Goal: Task Accomplishment & Management: Manage account settings

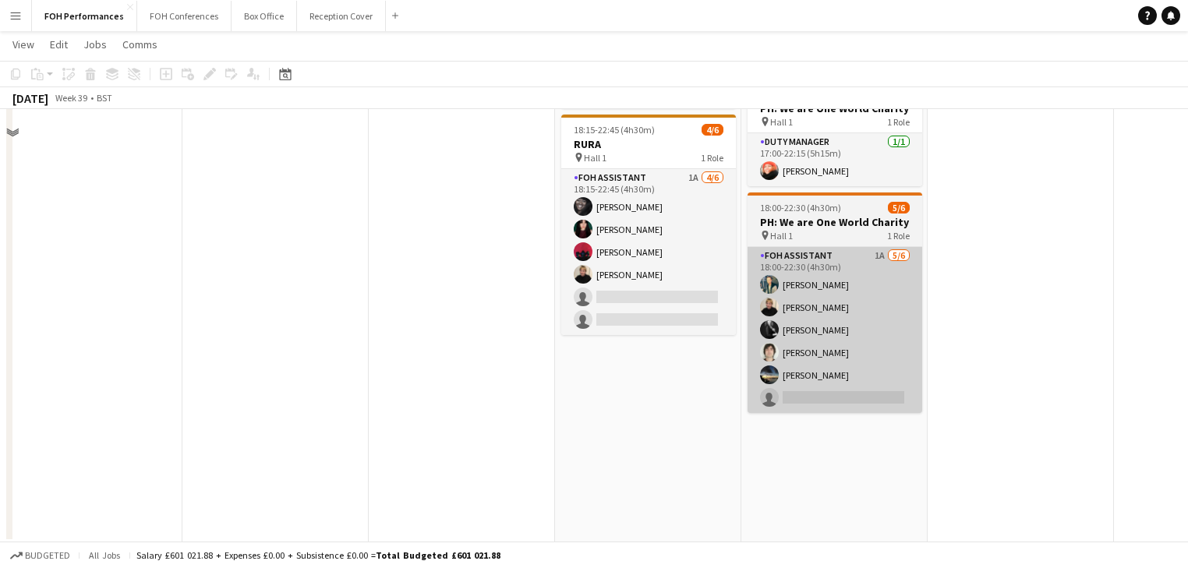
scroll to position [399, 0]
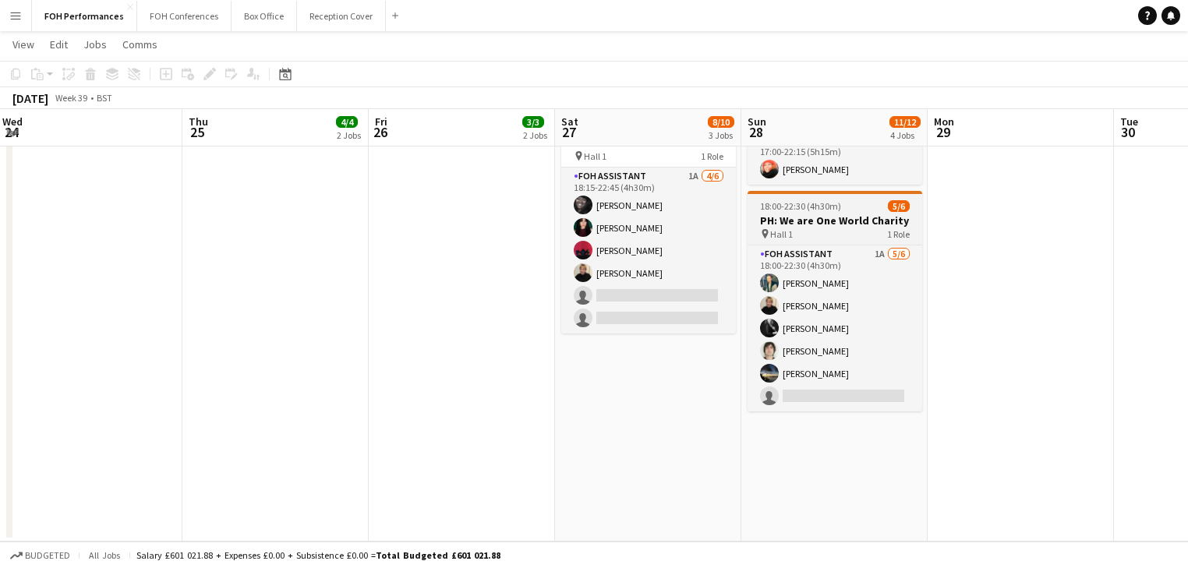
click at [821, 221] on h3 "PH: We are One World Charity" at bounding box center [834, 221] width 175 height 14
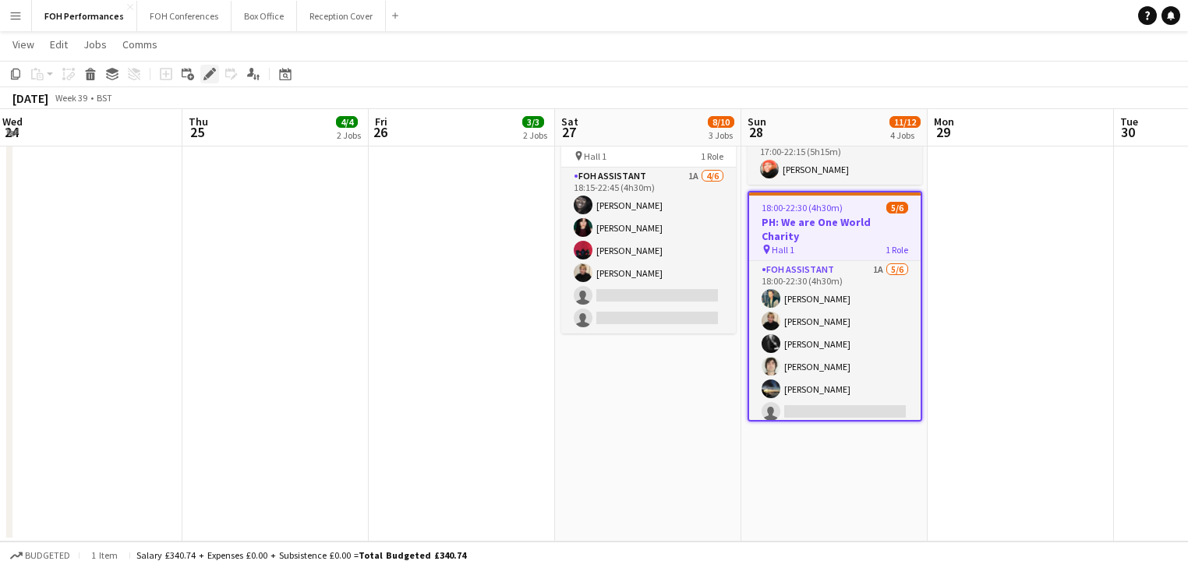
click at [209, 75] on icon at bounding box center [209, 74] width 9 height 9
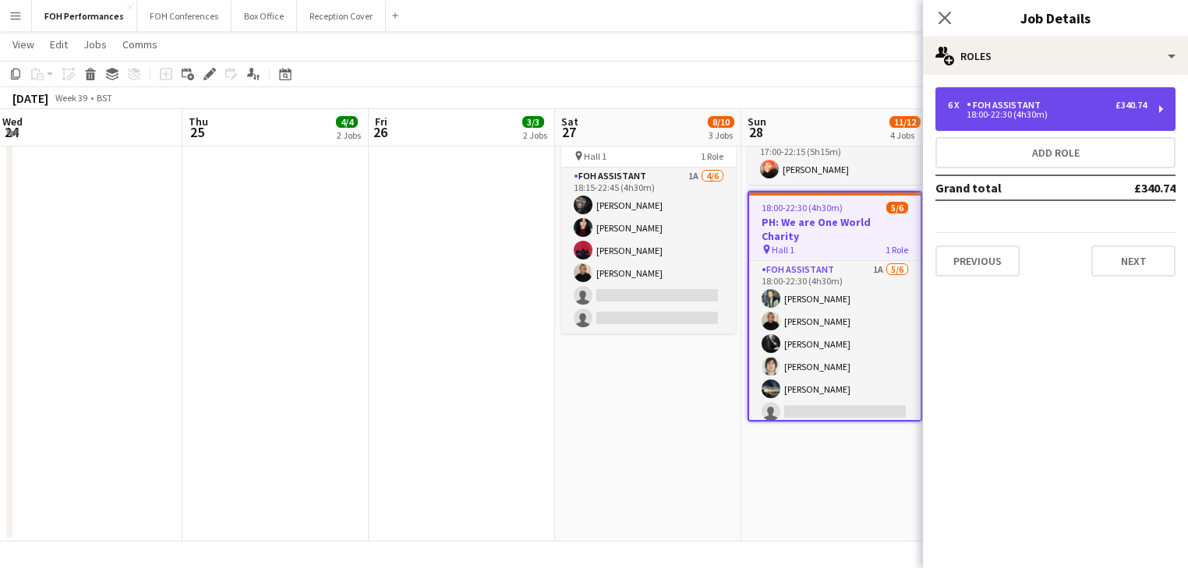
click at [1029, 111] on div "18:00-22:30 (4h30m)" at bounding box center [1047, 115] width 199 height 8
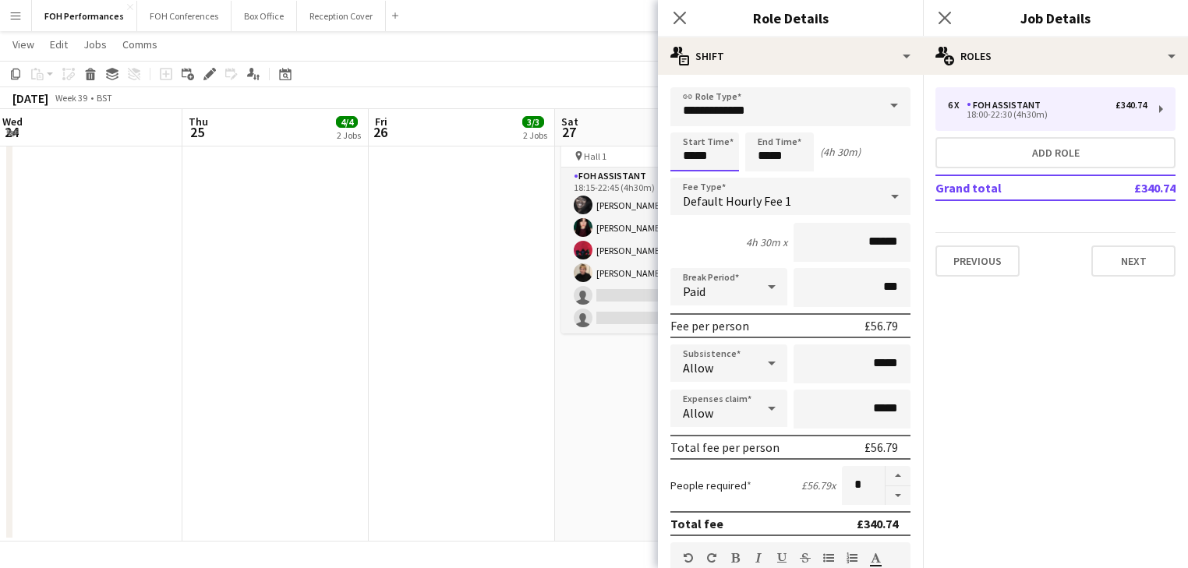
click at [698, 155] on input "*****" at bounding box center [704, 151] width 69 height 39
type input "*****"
click at [691, 175] on div at bounding box center [688, 179] width 31 height 16
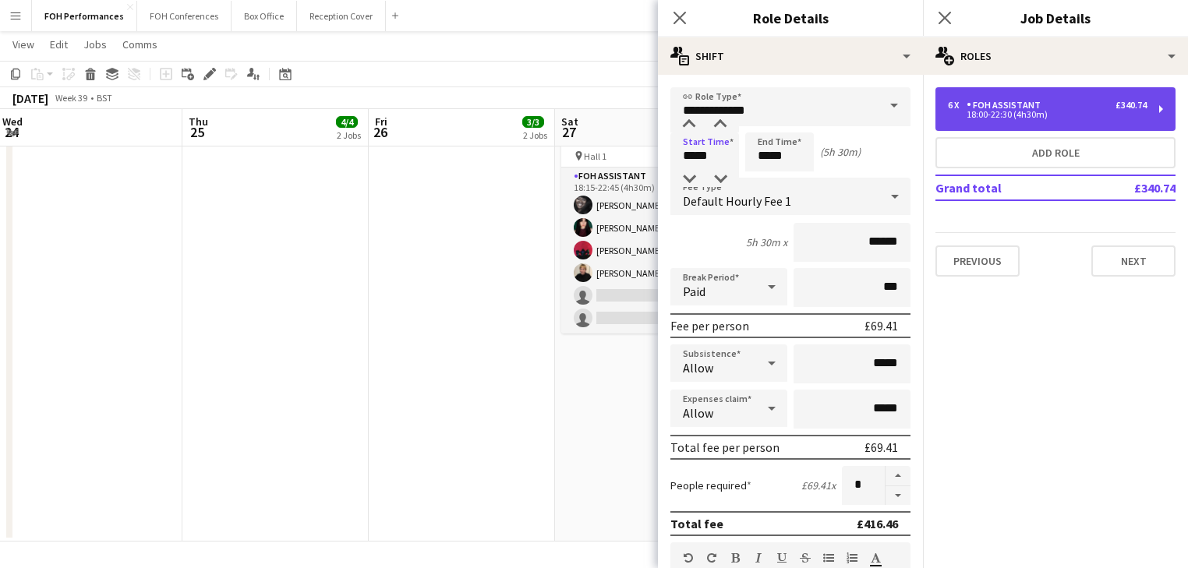
click at [1089, 113] on div "18:00-22:30 (4h30m)" at bounding box center [1047, 115] width 199 height 8
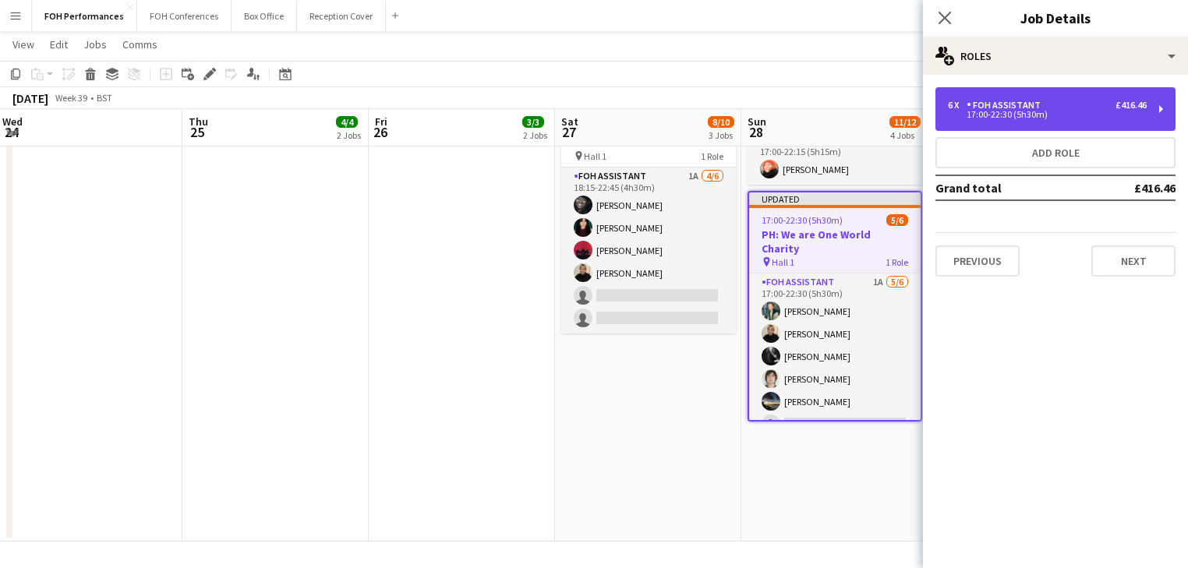
click at [1039, 106] on div "FOH Assistant" at bounding box center [1006, 105] width 80 height 11
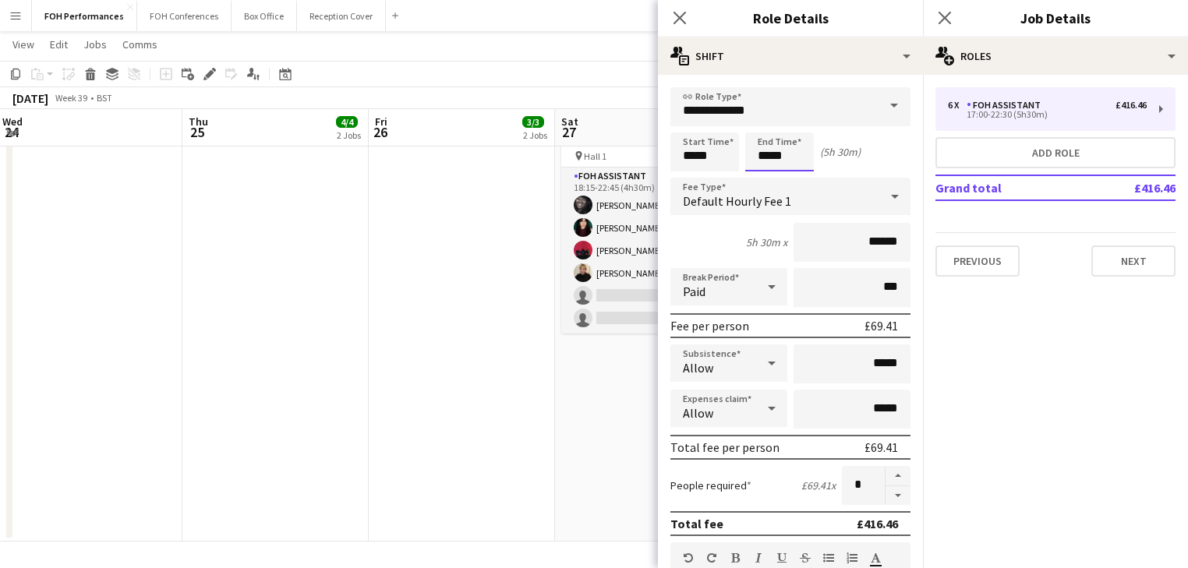
click at [799, 155] on input "*****" at bounding box center [779, 151] width 69 height 39
click at [796, 175] on div at bounding box center [794, 179] width 31 height 16
type input "*****"
click at [796, 175] on div at bounding box center [794, 179] width 31 height 16
click at [502, 371] on app-date-cell "17:45-23:00 (5h15m) 1/1 [PERSON_NAME] + Brother Tree Sound Performance pin Hall…" at bounding box center [462, 159] width 186 height 766
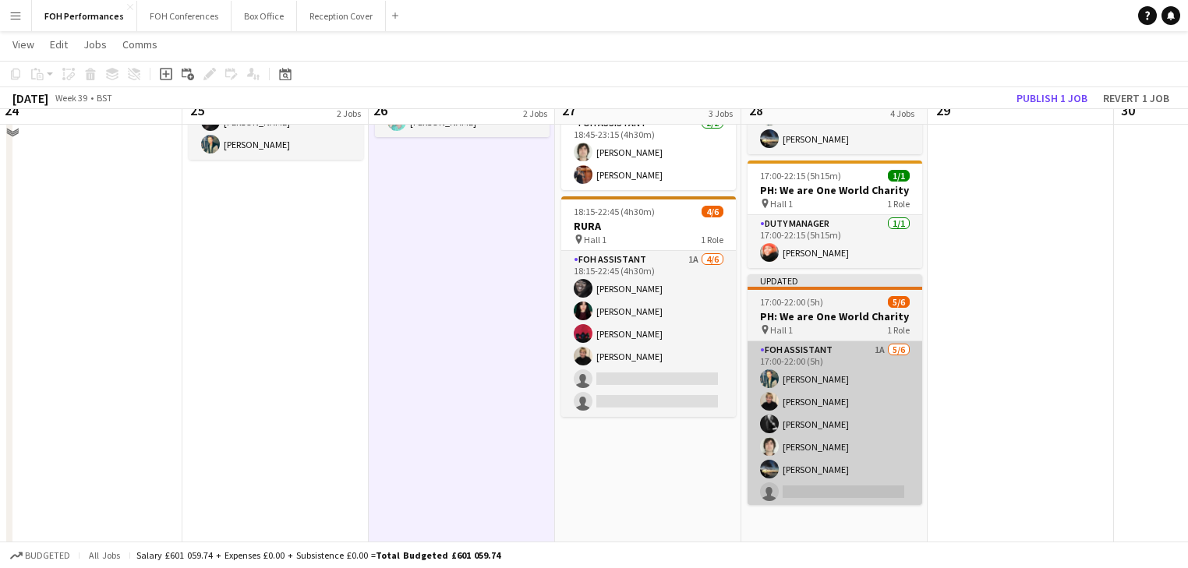
scroll to position [232, 0]
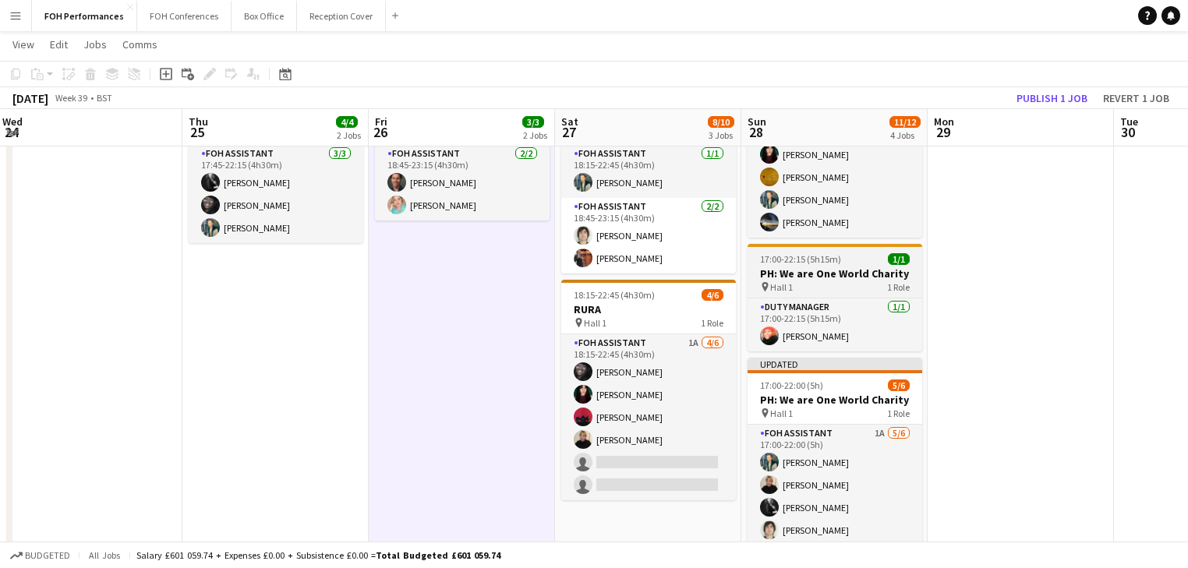
click at [816, 274] on h3 "PH: We are One World Charity" at bounding box center [834, 274] width 175 height 14
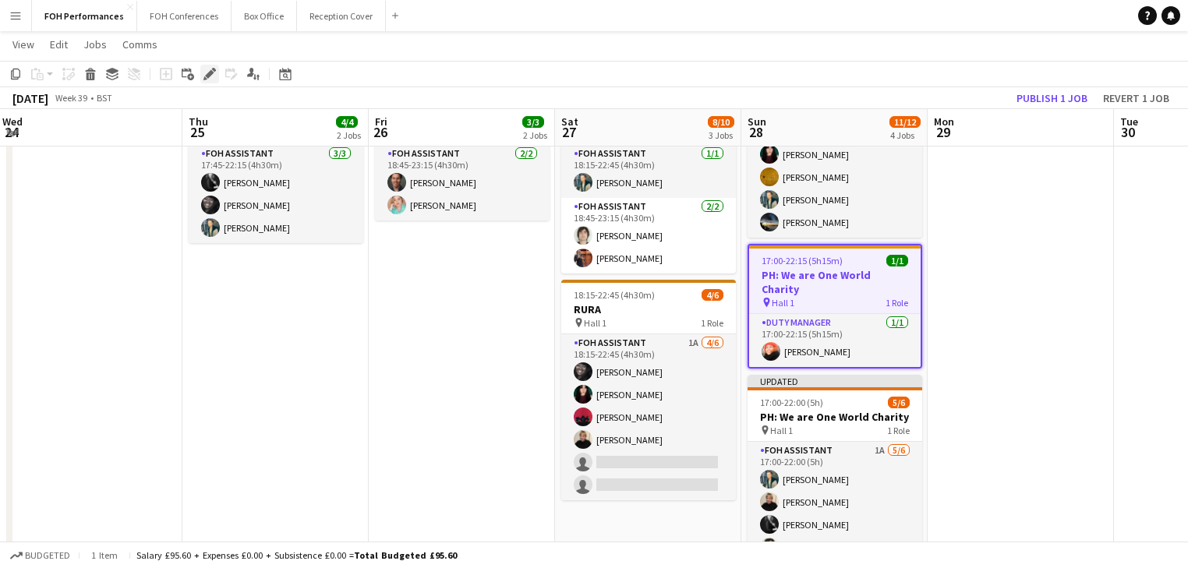
click at [209, 75] on icon at bounding box center [209, 74] width 9 height 9
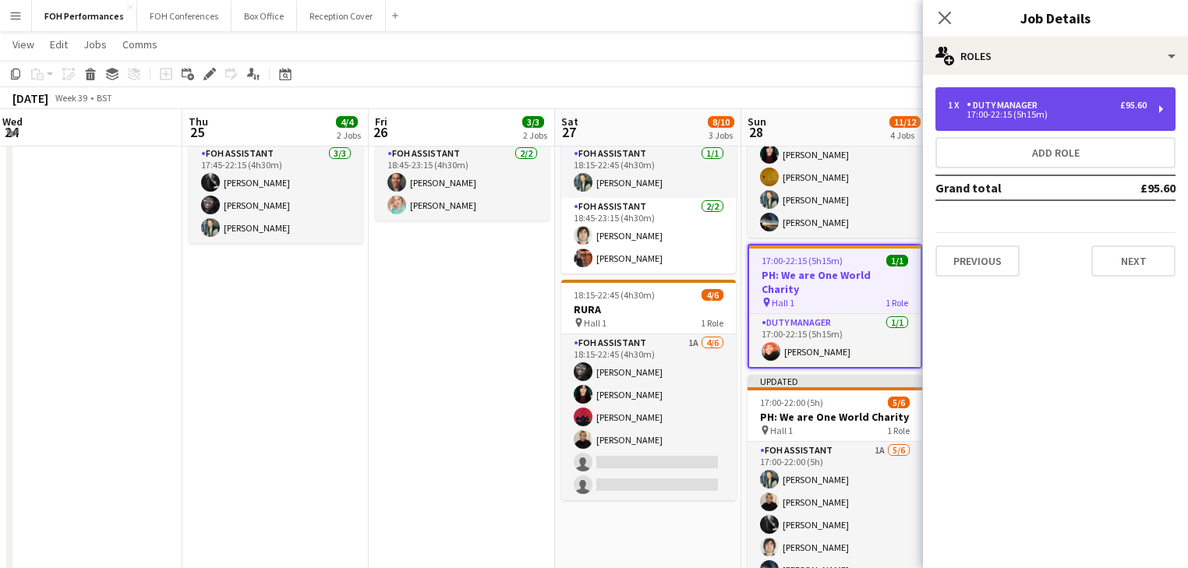
click at [1051, 111] on div "17:00-22:15 (5h15m)" at bounding box center [1047, 115] width 199 height 8
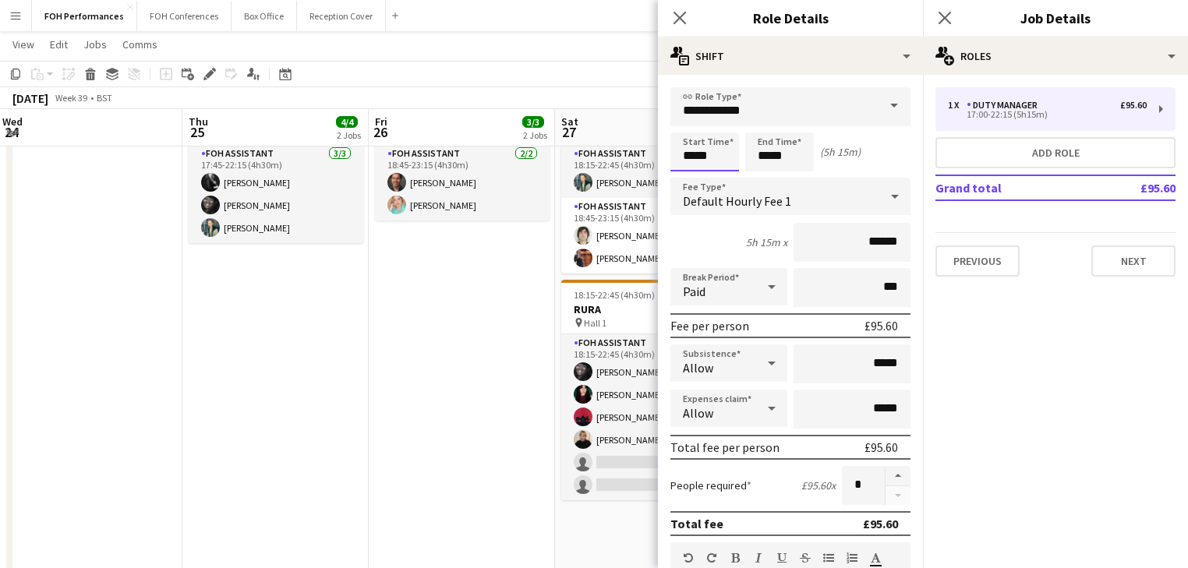
click at [730, 154] on input "*****" at bounding box center [704, 151] width 69 height 39
type input "*****"
click at [698, 177] on div at bounding box center [688, 179] width 31 height 16
click at [802, 160] on input "*****" at bounding box center [779, 151] width 69 height 39
click at [765, 125] on div at bounding box center [763, 125] width 31 height 16
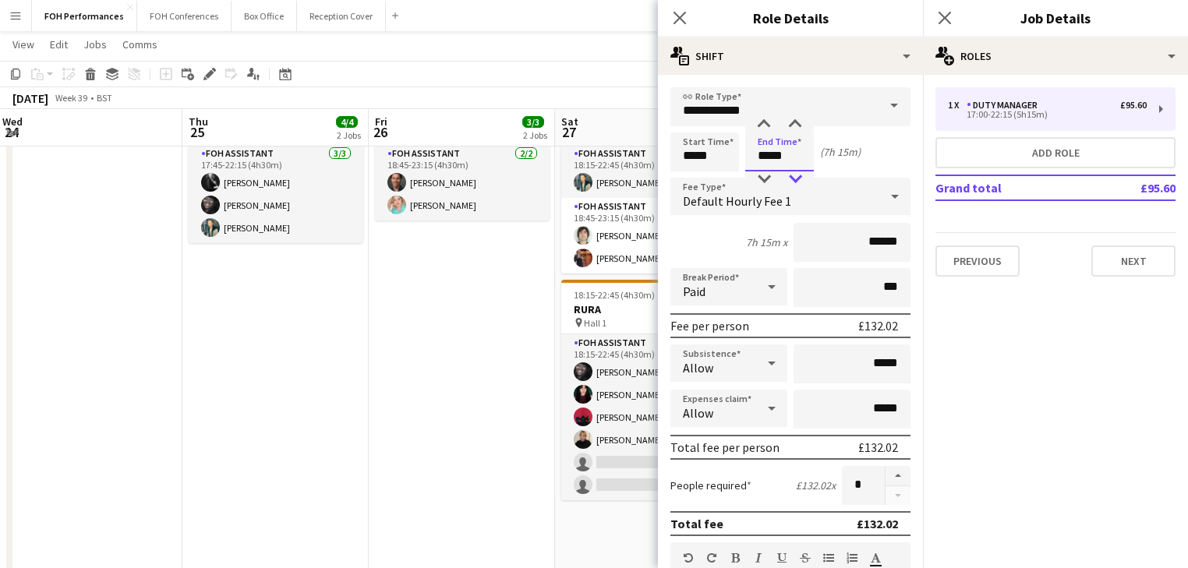
type input "*****"
click at [796, 175] on div at bounding box center [794, 179] width 31 height 16
click at [449, 358] on app-date-cell "17:45-23:00 (5h15m) 1/1 [PERSON_NAME] + Brother Tree Sound Performance pin Hall…" at bounding box center [462, 325] width 186 height 766
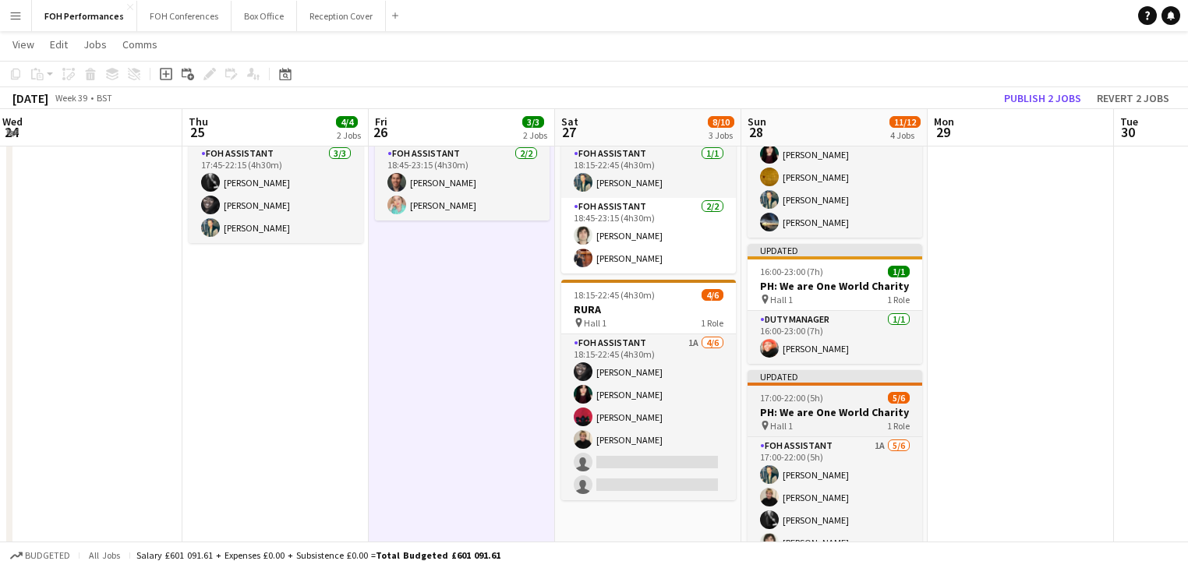
click at [808, 412] on h3 "PH: We are One World Charity" at bounding box center [834, 412] width 175 height 14
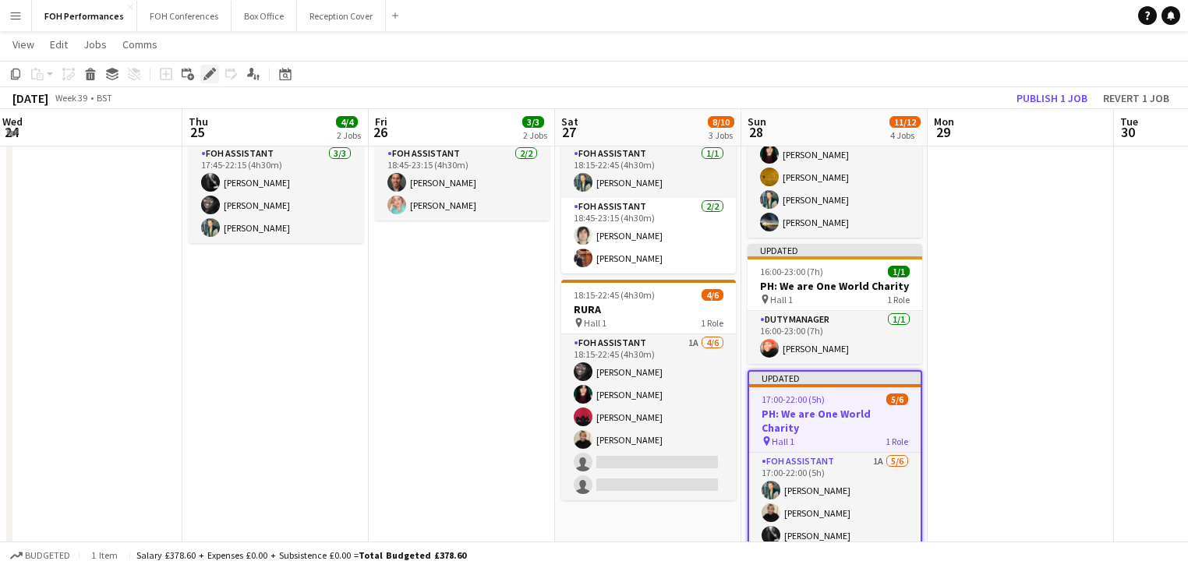
click at [214, 75] on icon "Edit" at bounding box center [209, 74] width 12 height 12
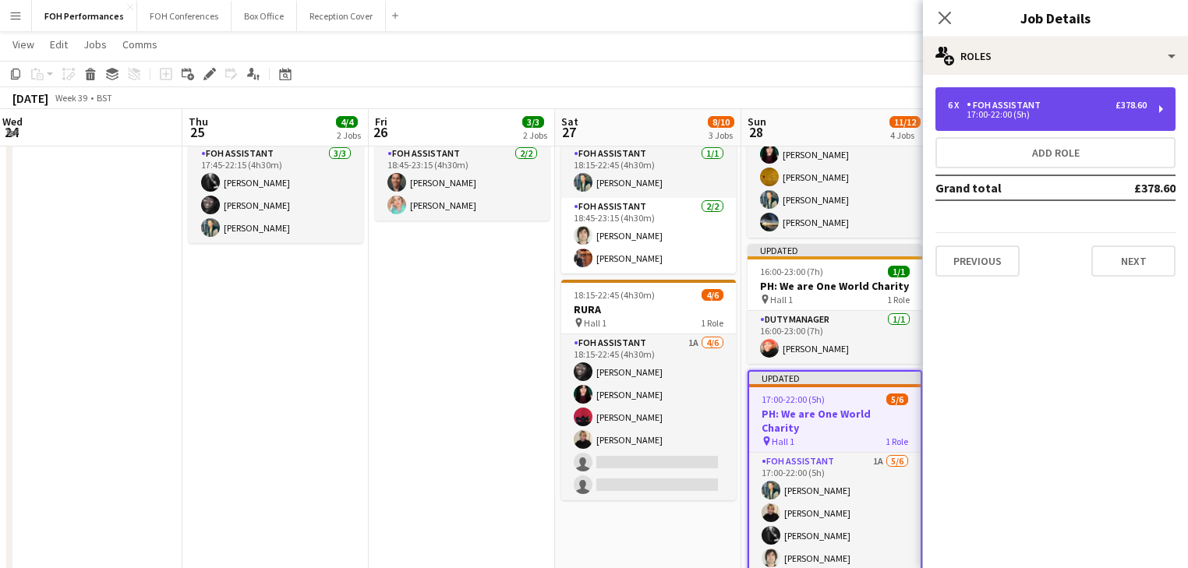
click at [1047, 111] on div "17:00-22:00 (5h)" at bounding box center [1047, 115] width 199 height 8
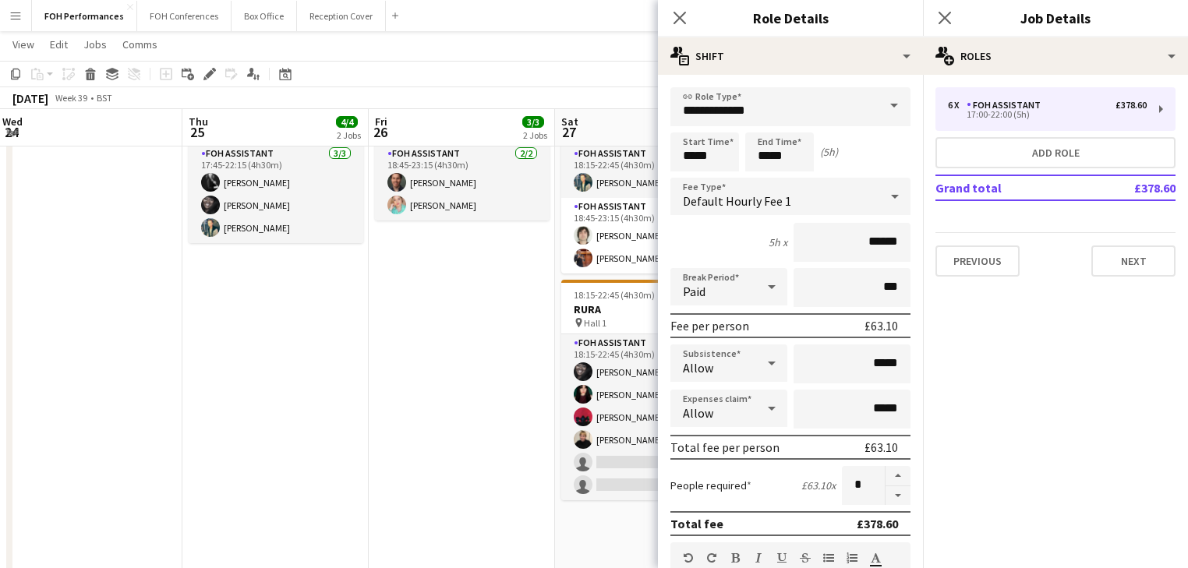
click at [492, 321] on app-date-cell "17:45-23:00 (5h15m) 1/1 [PERSON_NAME] + Brother Tree Sound Performance pin Hall…" at bounding box center [462, 325] width 186 height 766
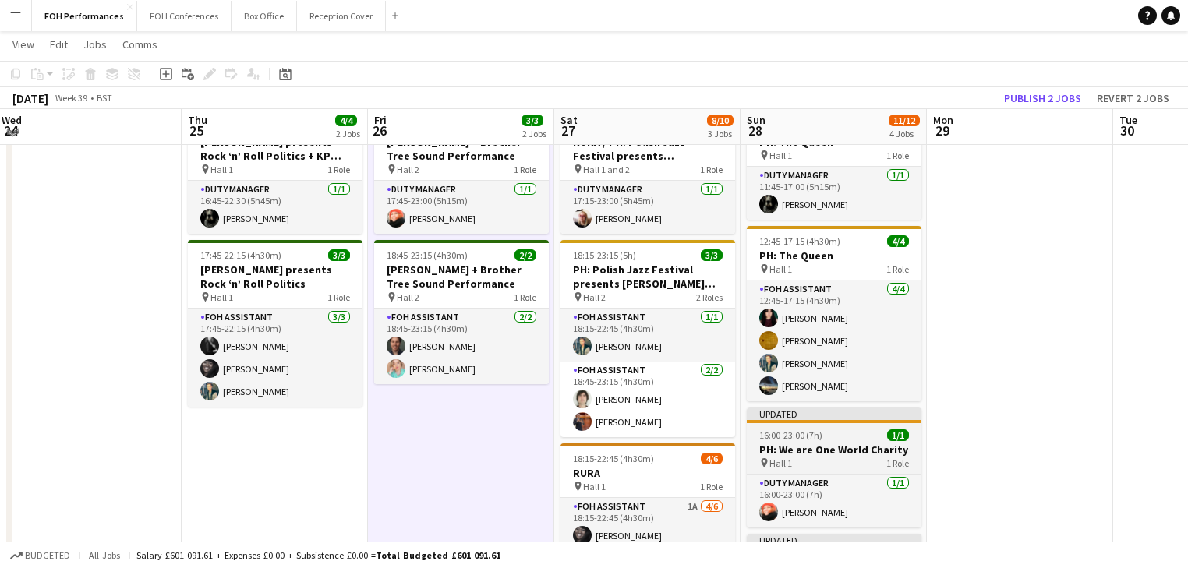
scroll to position [66, 0]
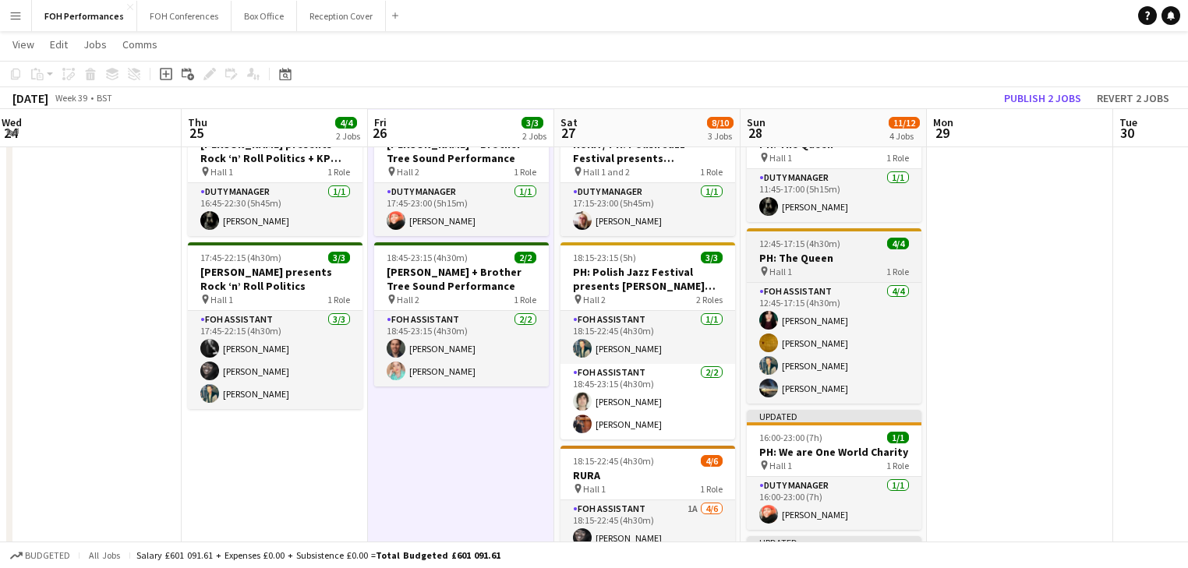
click at [822, 259] on h3 "PH: The Queen" at bounding box center [834, 258] width 175 height 14
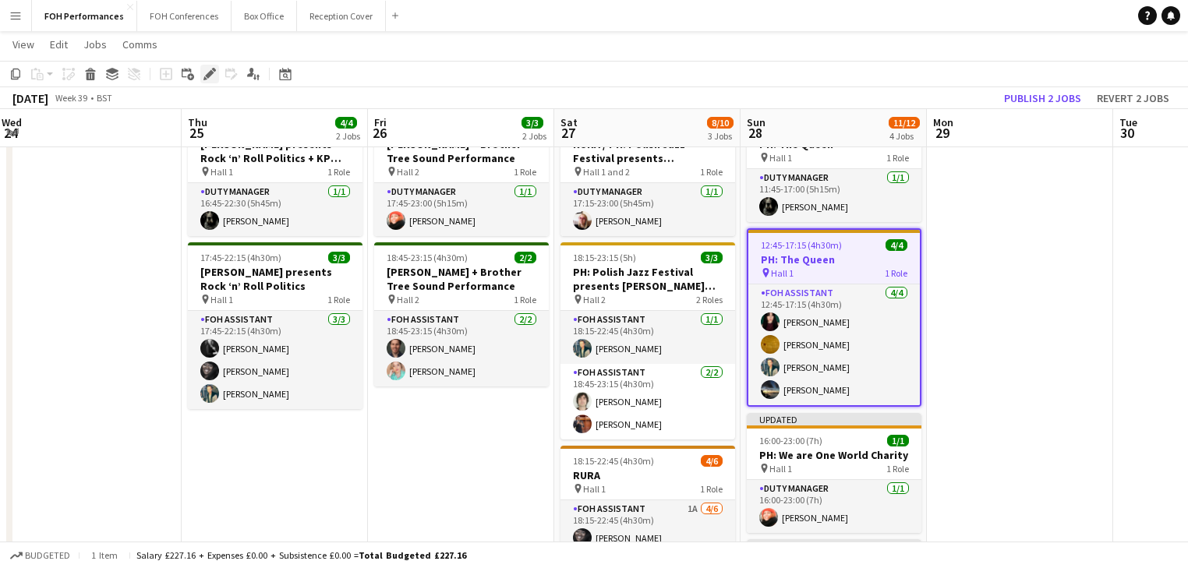
click at [207, 76] on icon at bounding box center [209, 74] width 9 height 9
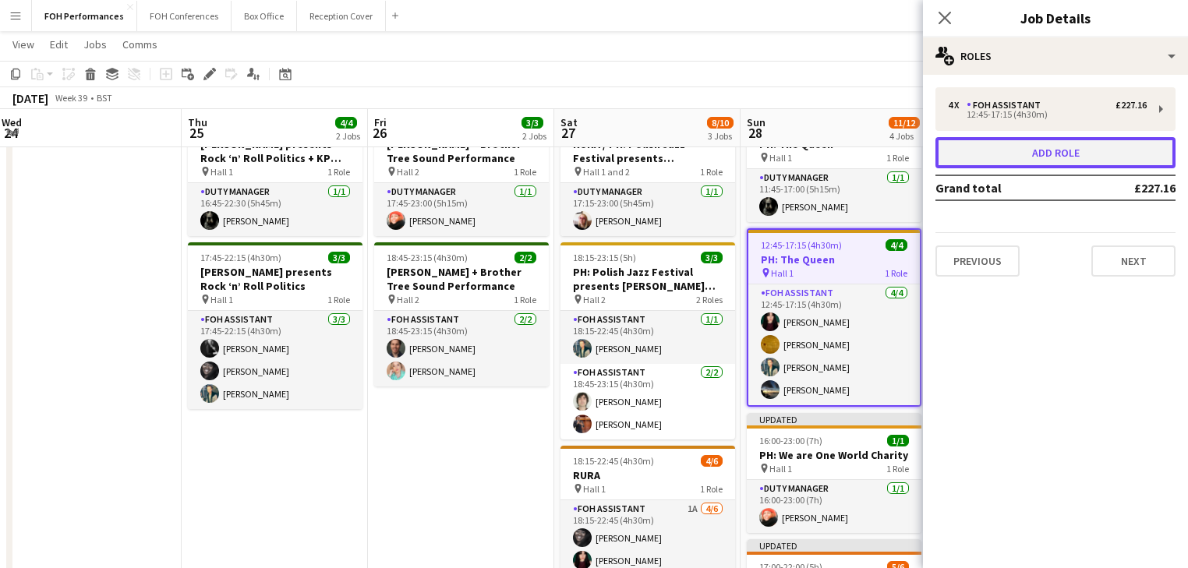
click at [1041, 158] on button "Add role" at bounding box center [1055, 152] width 240 height 31
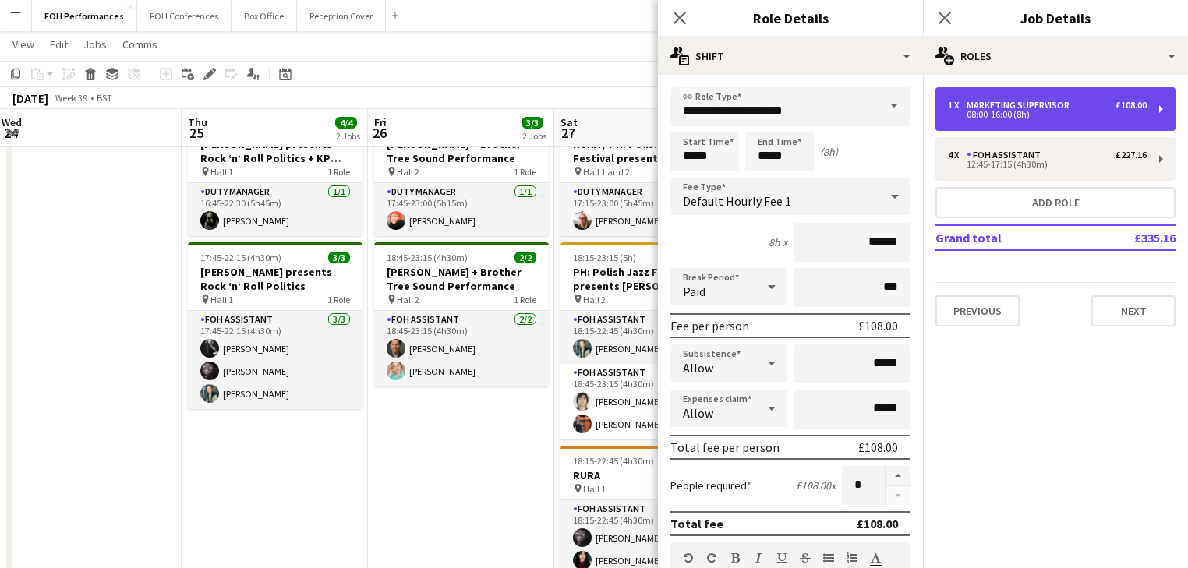
click at [1081, 108] on div "1 x Marketing Supervisor £108.00" at bounding box center [1047, 105] width 199 height 11
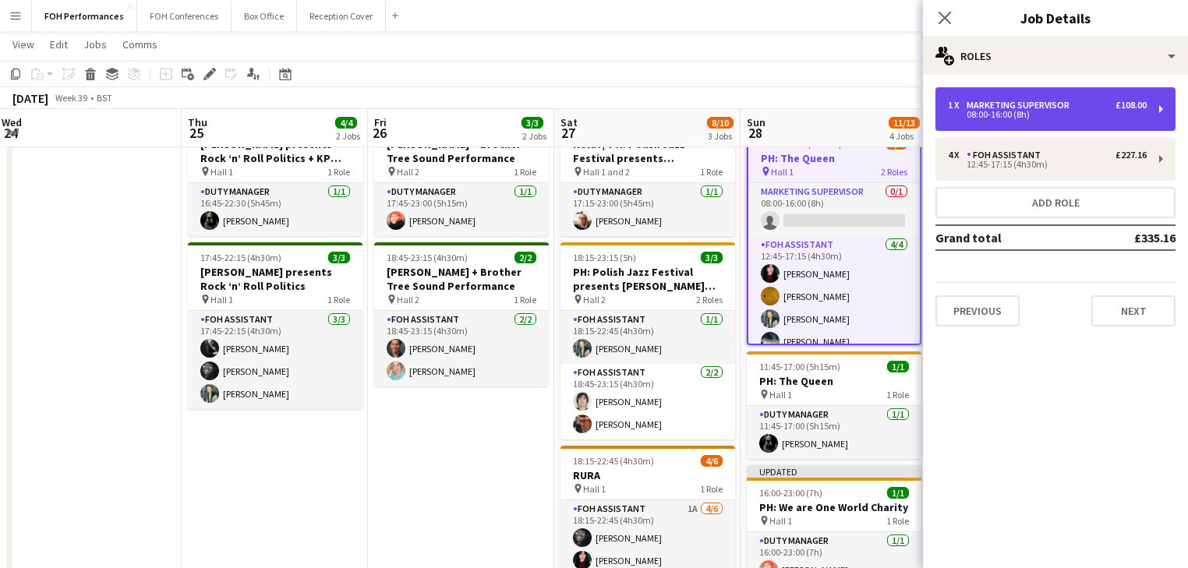
click at [1003, 104] on div "Marketing Supervisor" at bounding box center [1020, 105] width 109 height 11
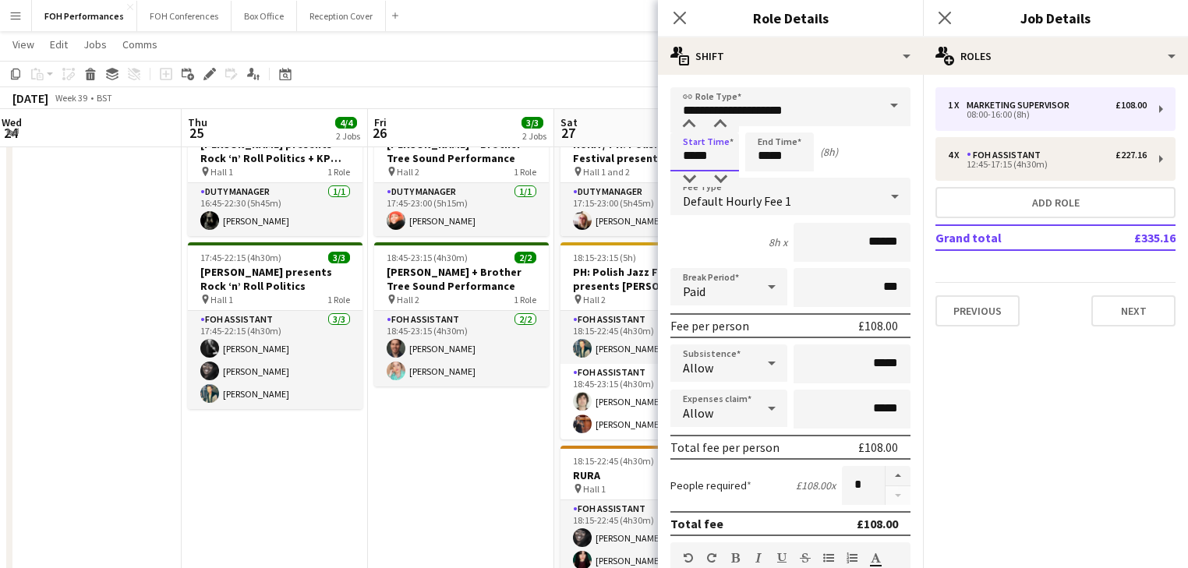
click at [727, 148] on input "*****" at bounding box center [704, 151] width 69 height 39
click at [688, 123] on div at bounding box center [688, 125] width 31 height 16
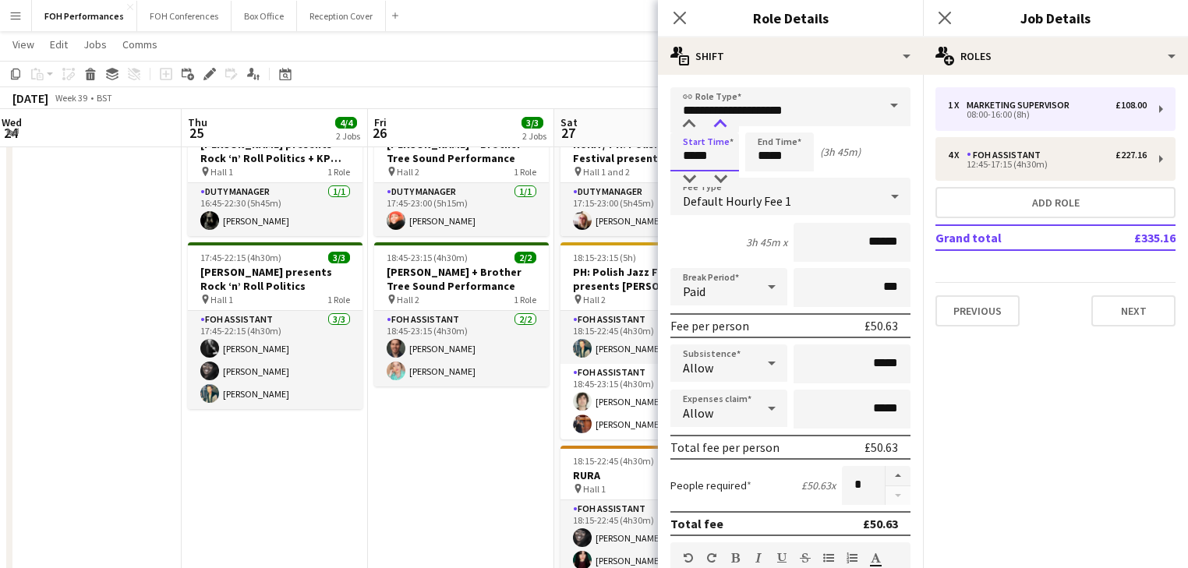
click at [724, 124] on div at bounding box center [720, 125] width 31 height 16
type input "*****"
click at [723, 124] on div at bounding box center [720, 125] width 31 height 16
drag, startPoint x: 804, startPoint y: 156, endPoint x: 776, endPoint y: 141, distance: 31.7
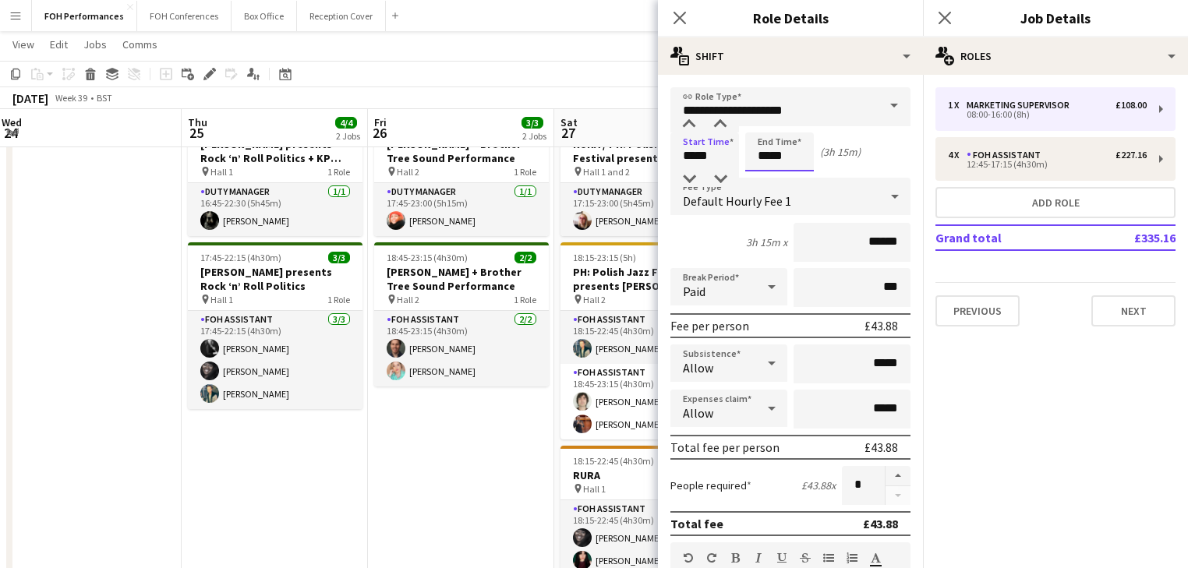
click at [803, 156] on input "*****" at bounding box center [779, 151] width 69 height 39
type input "*****"
click at [764, 121] on div at bounding box center [763, 125] width 31 height 16
click at [888, 471] on button "button" at bounding box center [897, 476] width 25 height 20
type input "*"
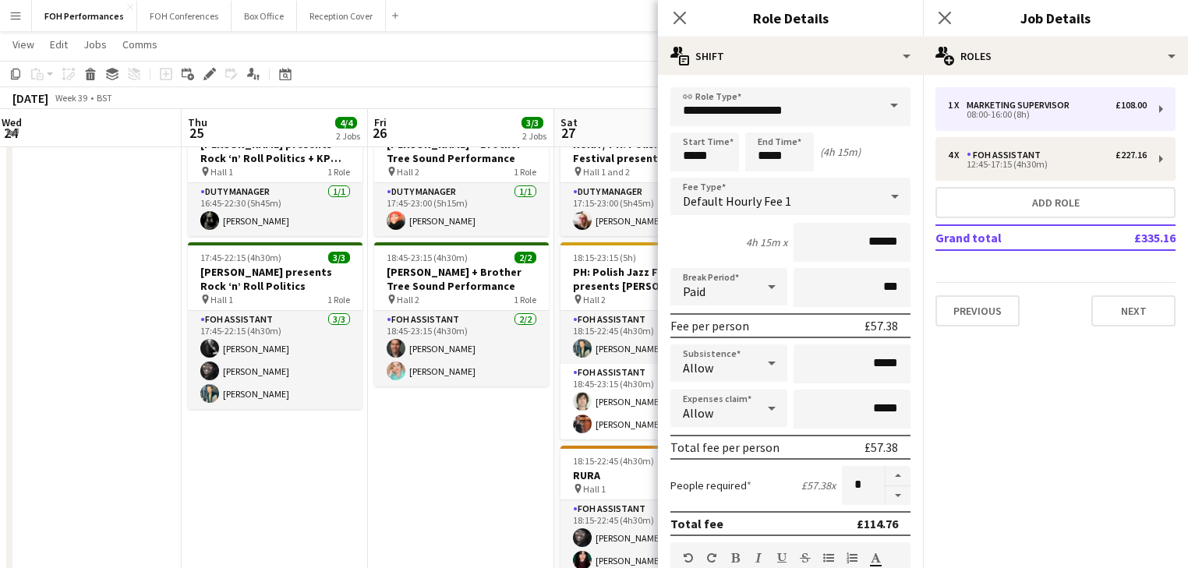
click at [421, 474] on app-date-cell "17:45-23:00 (5h15m) 1/1 [PERSON_NAME] + Brother Tree Sound Performance pin Hall…" at bounding box center [461, 491] width 186 height 766
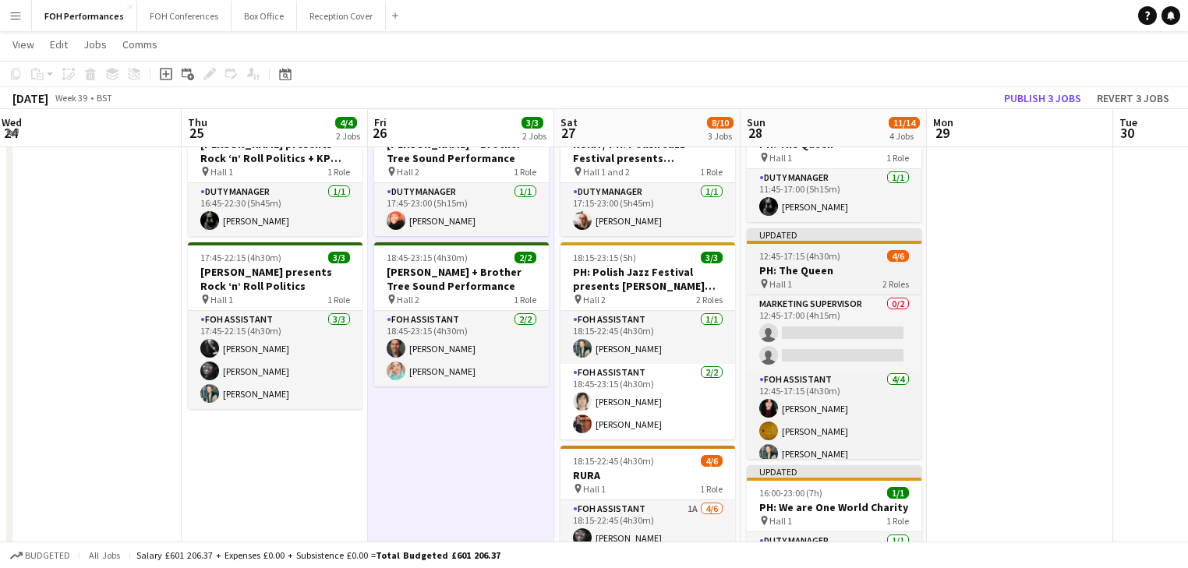
click at [815, 271] on h3 "PH: The Queen" at bounding box center [834, 270] width 175 height 14
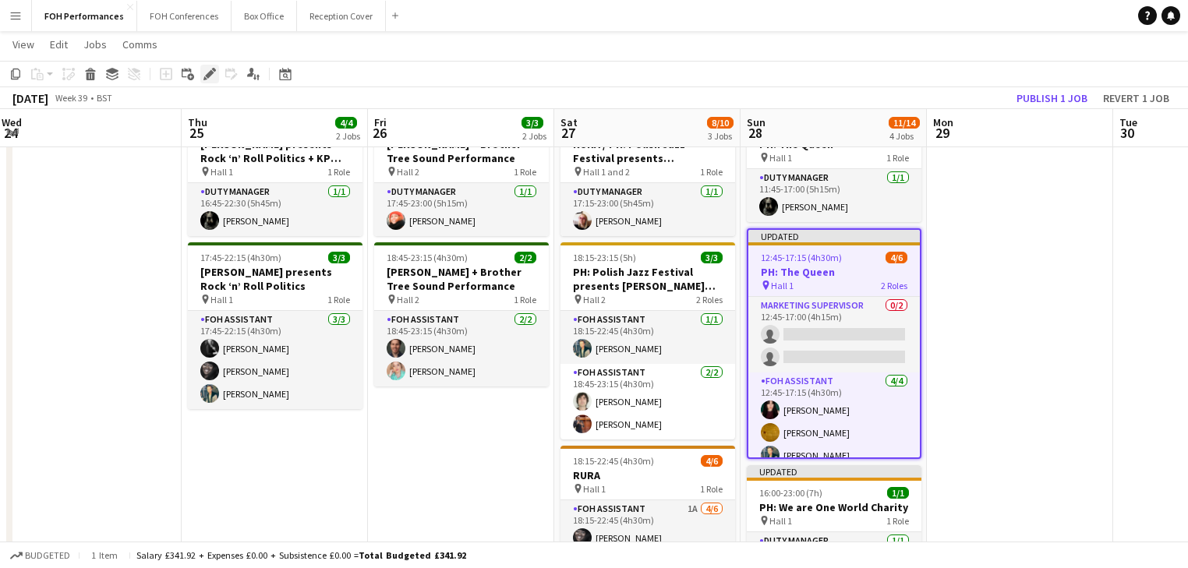
click at [203, 78] on icon at bounding box center [205, 78] width 4 height 4
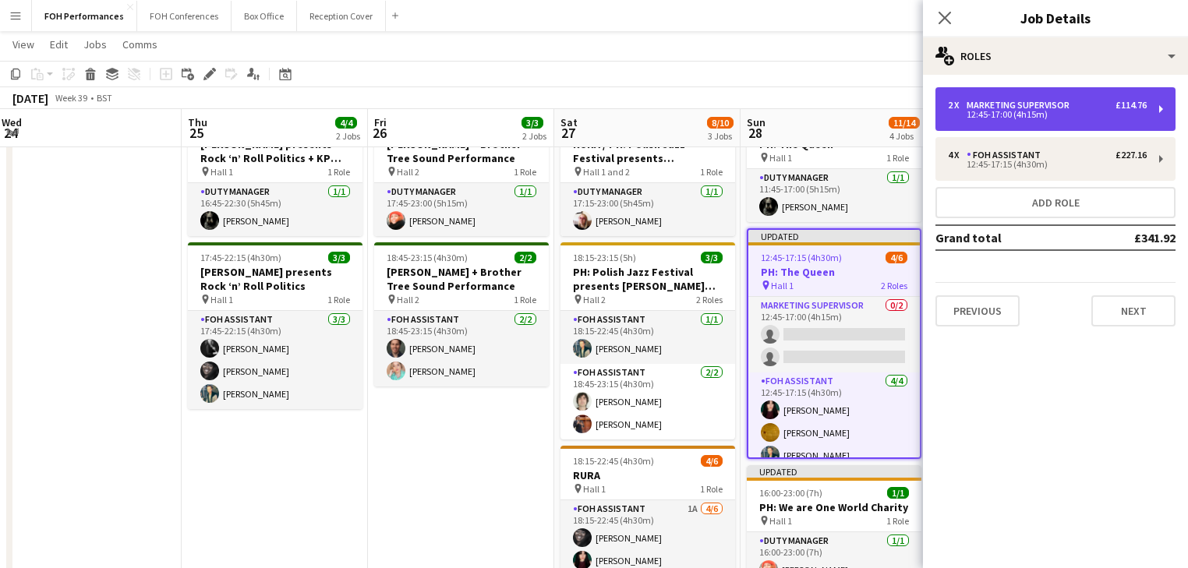
click at [1029, 116] on div "12:45-17:00 (4h15m)" at bounding box center [1047, 115] width 199 height 8
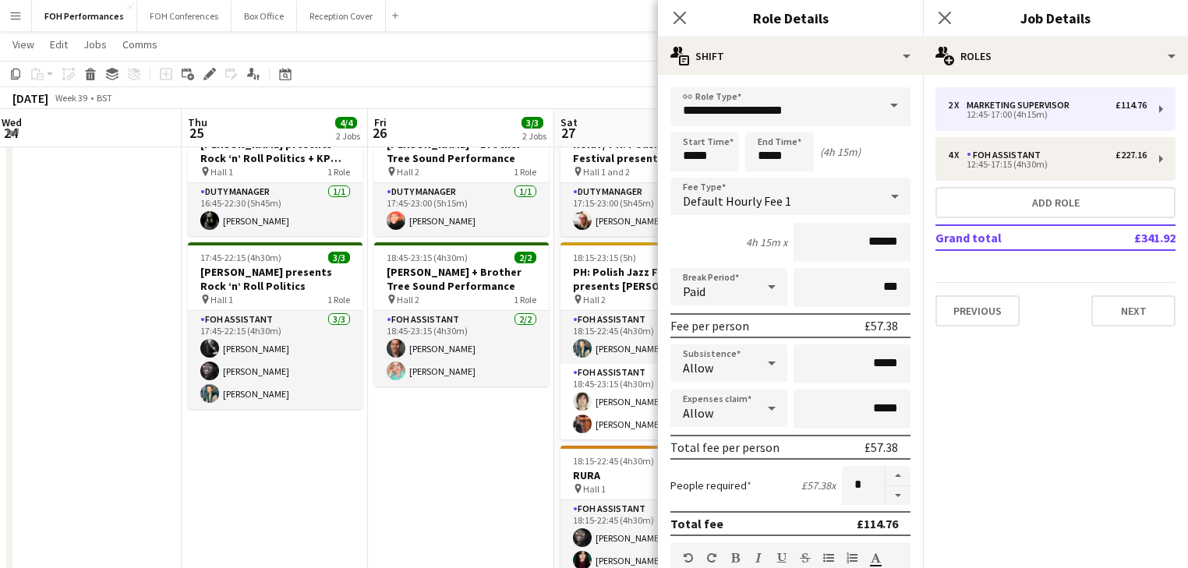
click at [885, 105] on span at bounding box center [894, 105] width 33 height 37
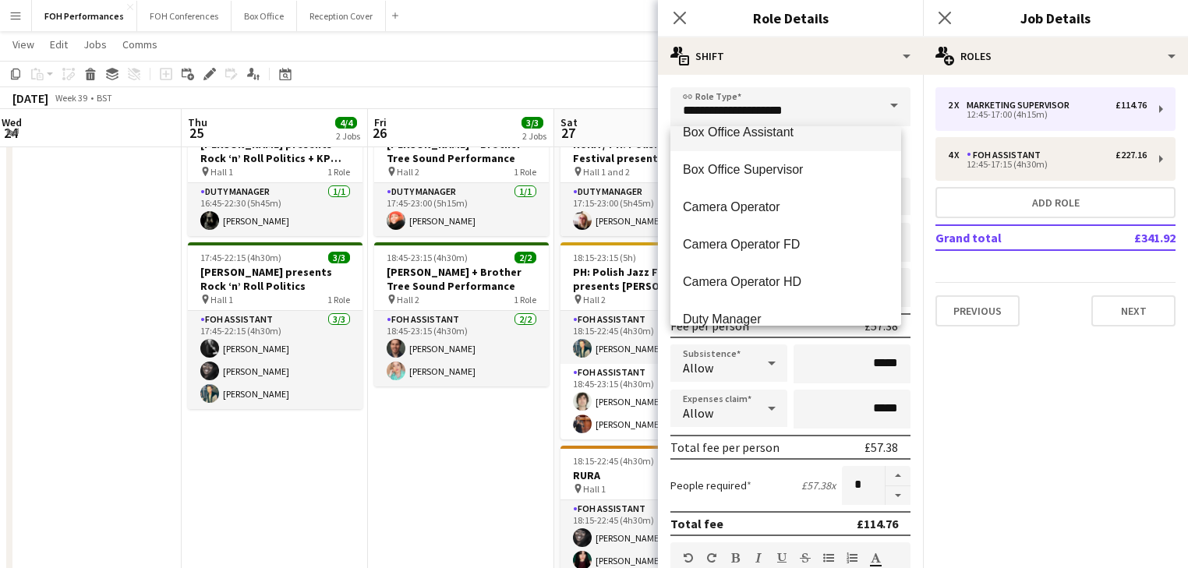
scroll to position [831, 0]
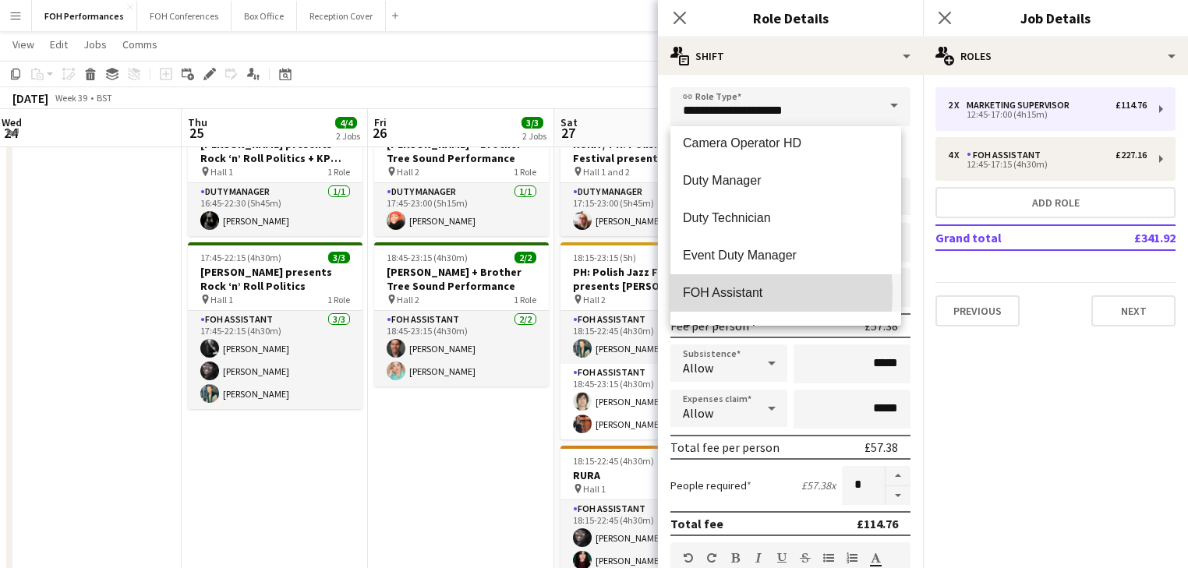
click at [709, 292] on span "FOH Assistant" at bounding box center [786, 292] width 206 height 15
type input "**********"
type input "******"
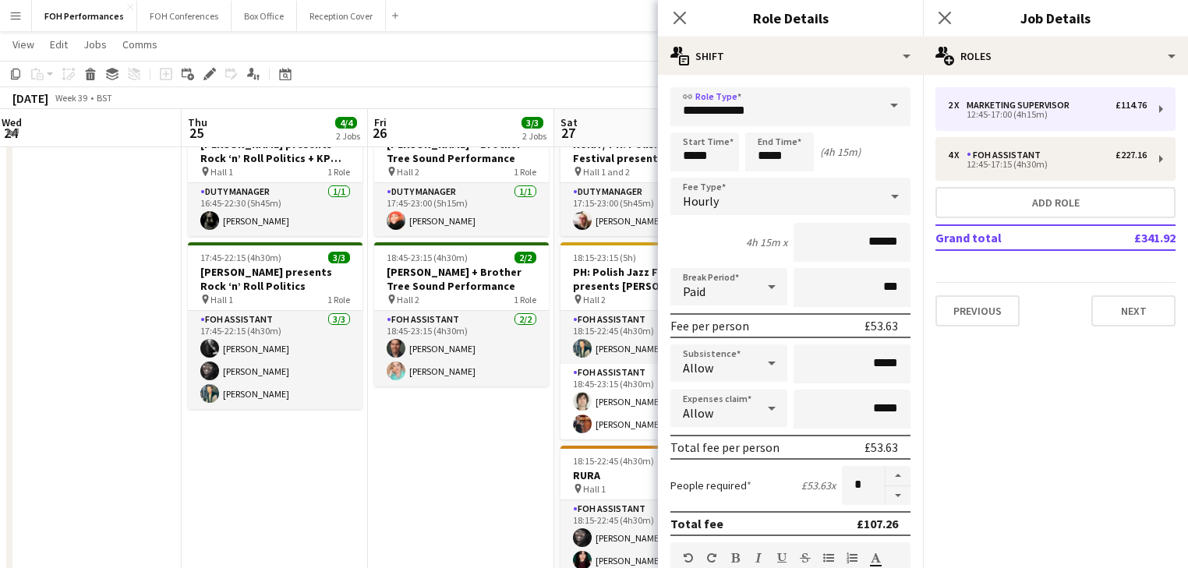
click at [415, 455] on app-date-cell "17:45-23:00 (5h15m) 1/1 [PERSON_NAME] + Brother Tree Sound Performance pin Hall…" at bounding box center [461, 491] width 186 height 766
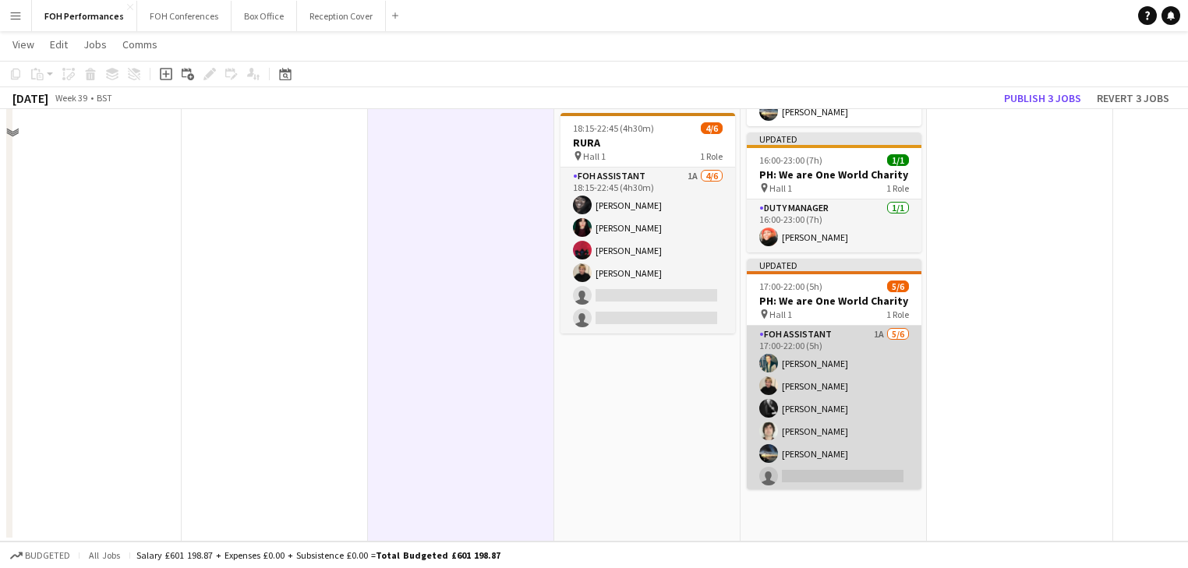
scroll to position [66, 0]
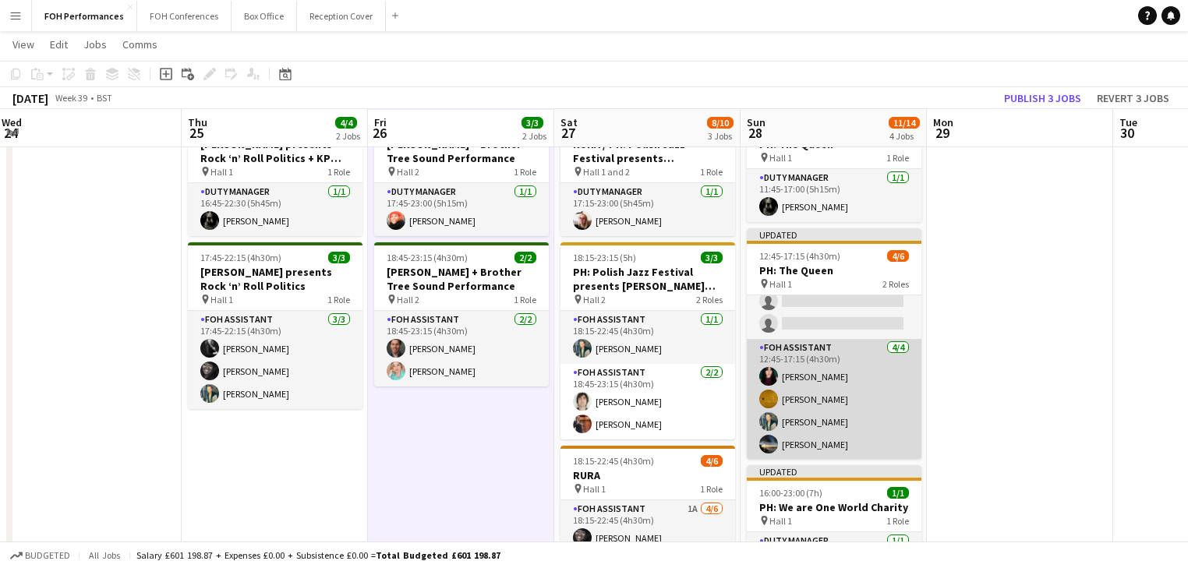
click at [797, 411] on app-card-role "FOH Assistant [DATE] 12:45-17:15 (4h30m) [PERSON_NAME] [PERSON_NAME] [PERSON_NA…" at bounding box center [834, 399] width 175 height 121
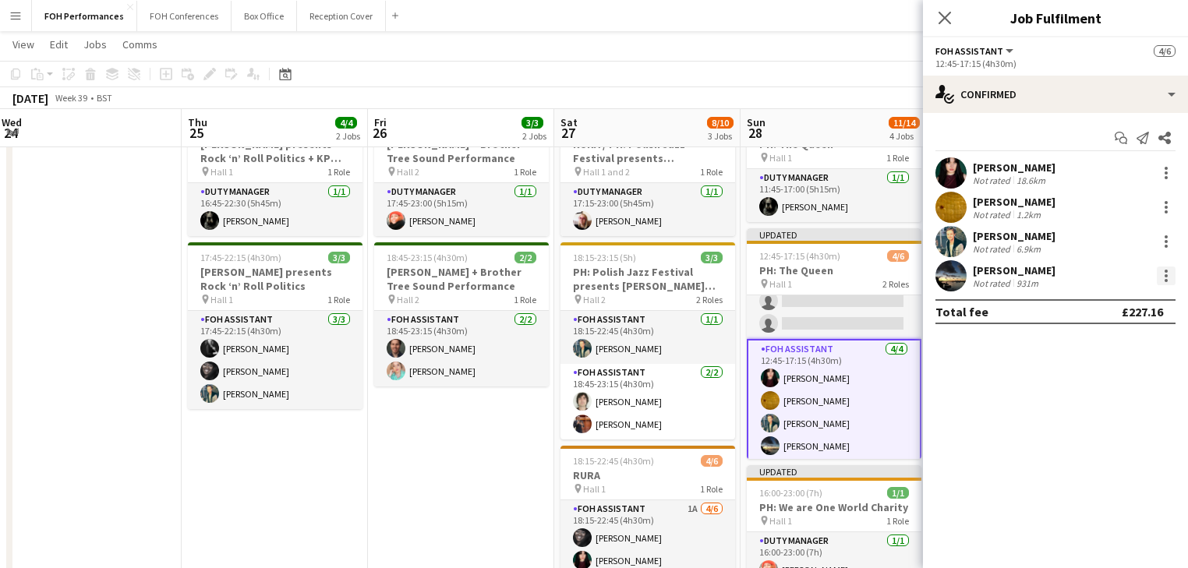
click at [1163, 274] on div at bounding box center [1166, 276] width 19 height 19
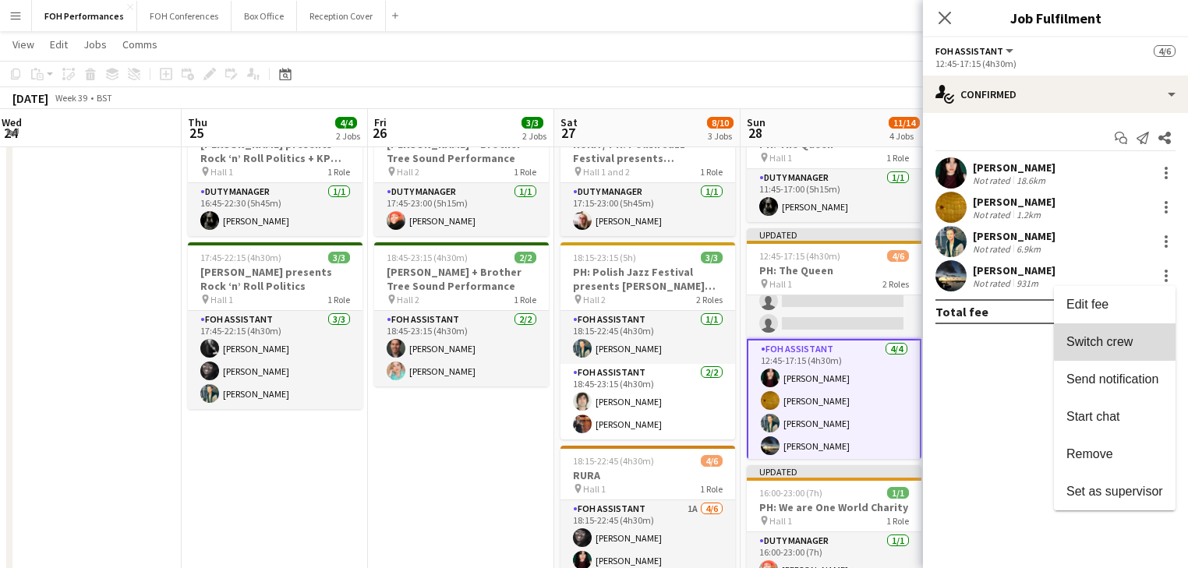
click at [1110, 341] on span "Switch crew" at bounding box center [1099, 341] width 66 height 13
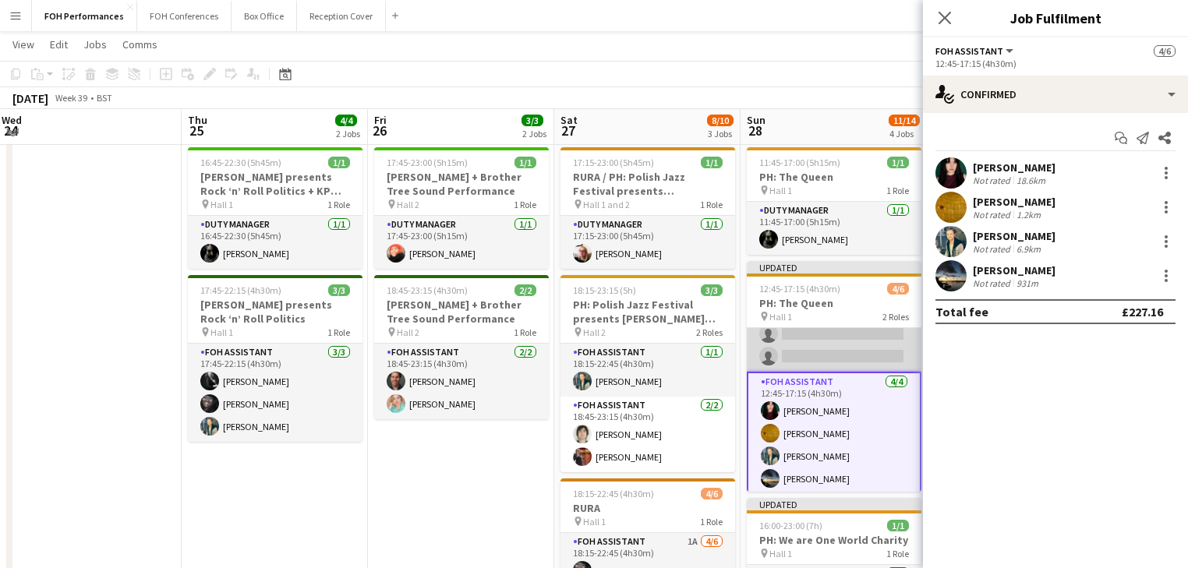
click at [804, 340] on app-card-role "FOH Assistant 0/2 12:45-17:00 (4h15m) single-neutral-actions single-neutral-act…" at bounding box center [834, 334] width 175 height 76
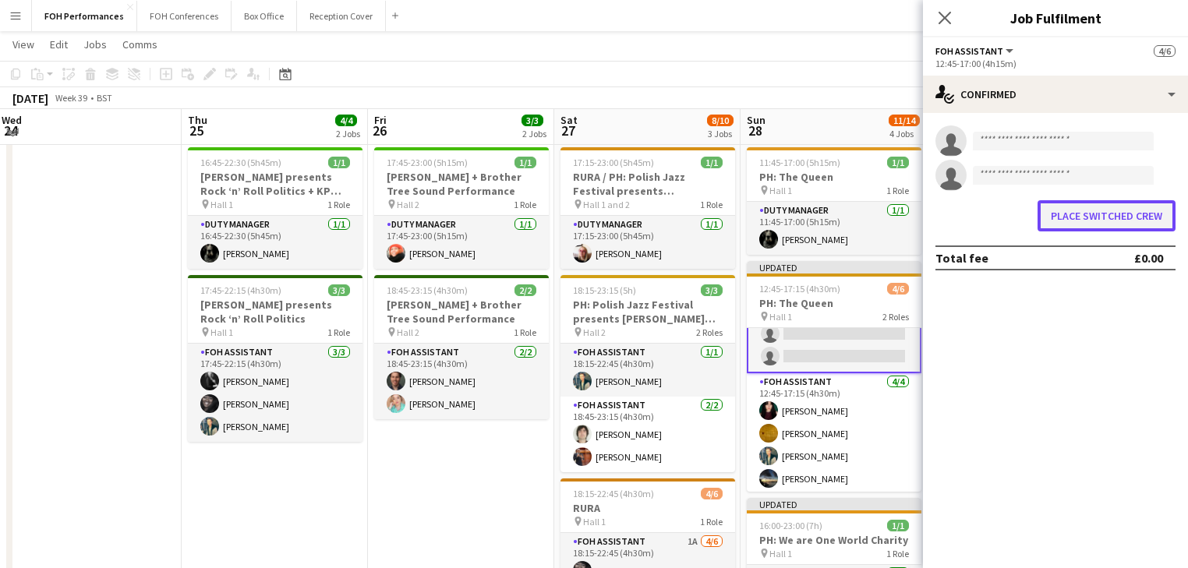
click at [1087, 217] on button "Place switched crew" at bounding box center [1106, 215] width 138 height 31
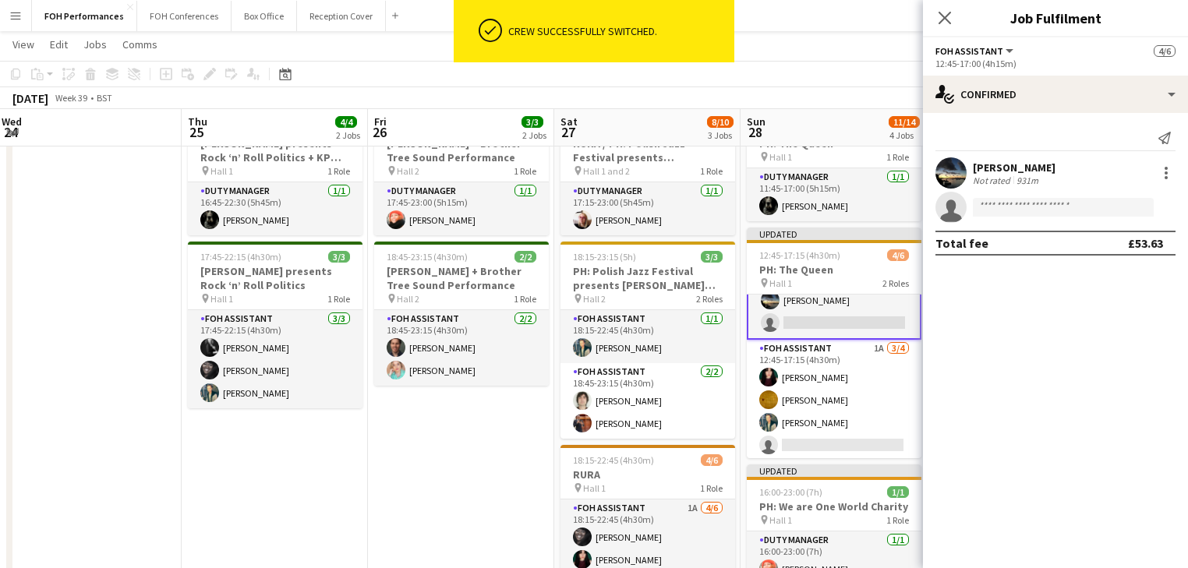
scroll to position [66, 0]
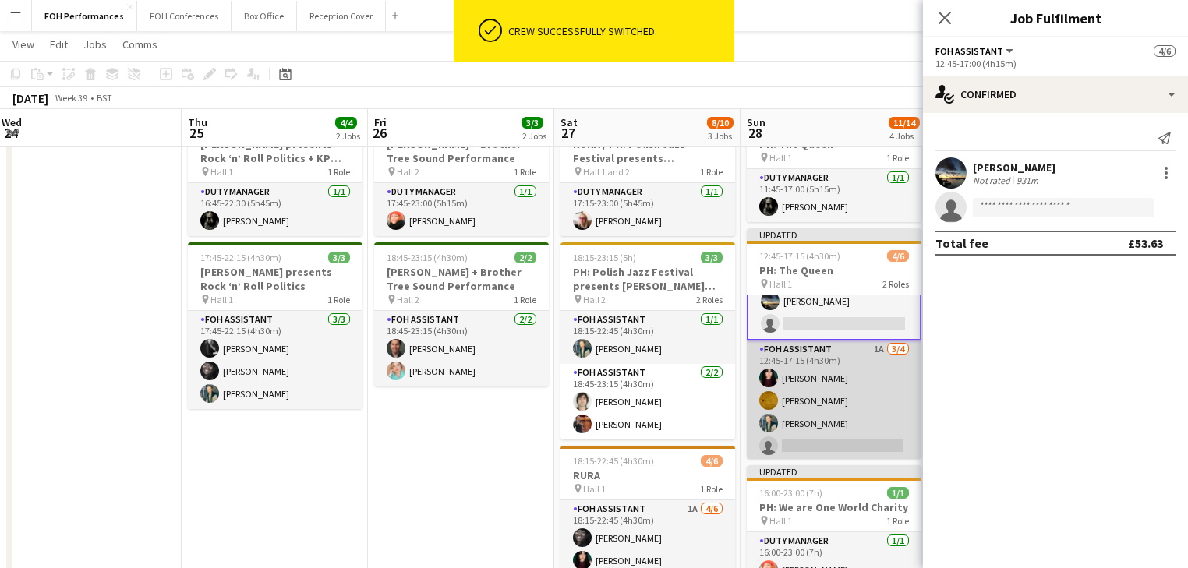
click at [812, 407] on app-card-role "FOH Assistant 1A [DATE] 12:45-17:15 (4h30m) [PERSON_NAME] [PERSON_NAME] [PERSON…" at bounding box center [834, 401] width 175 height 121
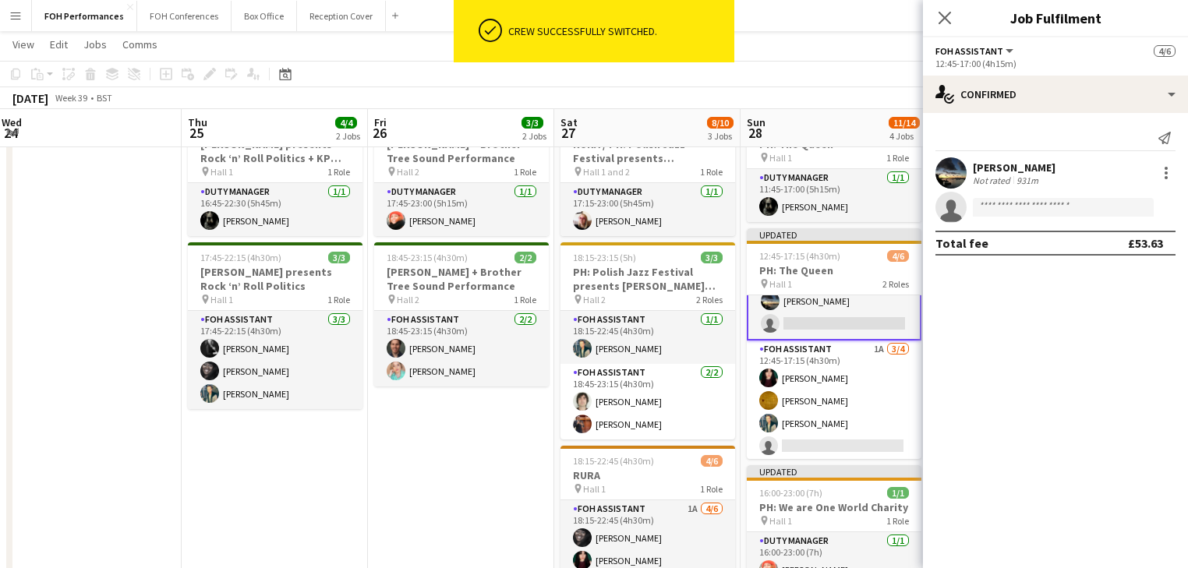
scroll to position [32, 0]
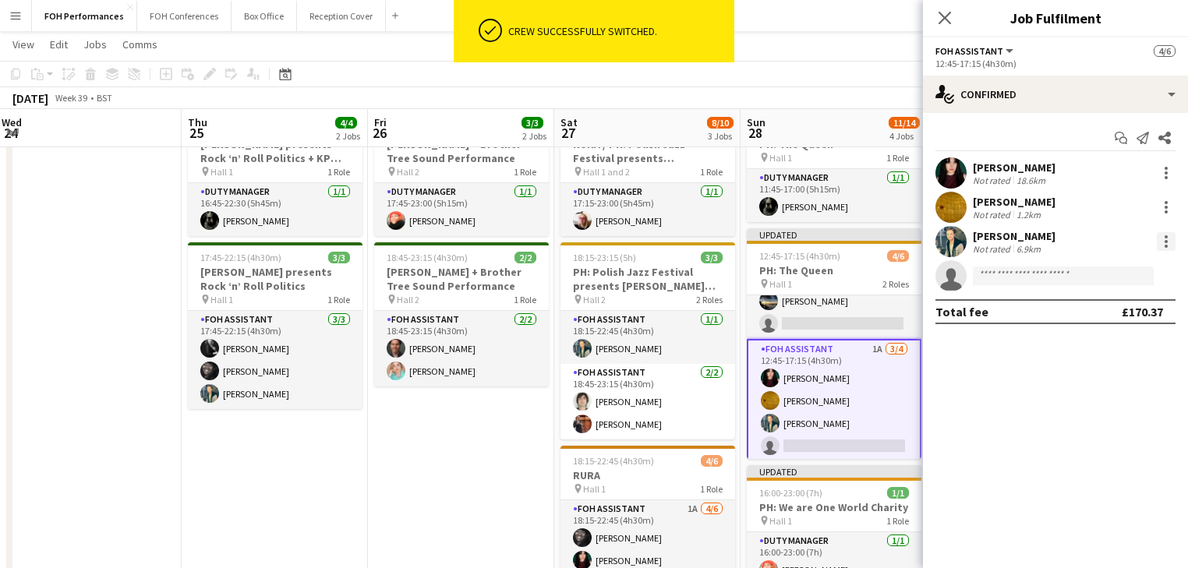
click at [1164, 242] on div at bounding box center [1165, 241] width 3 height 3
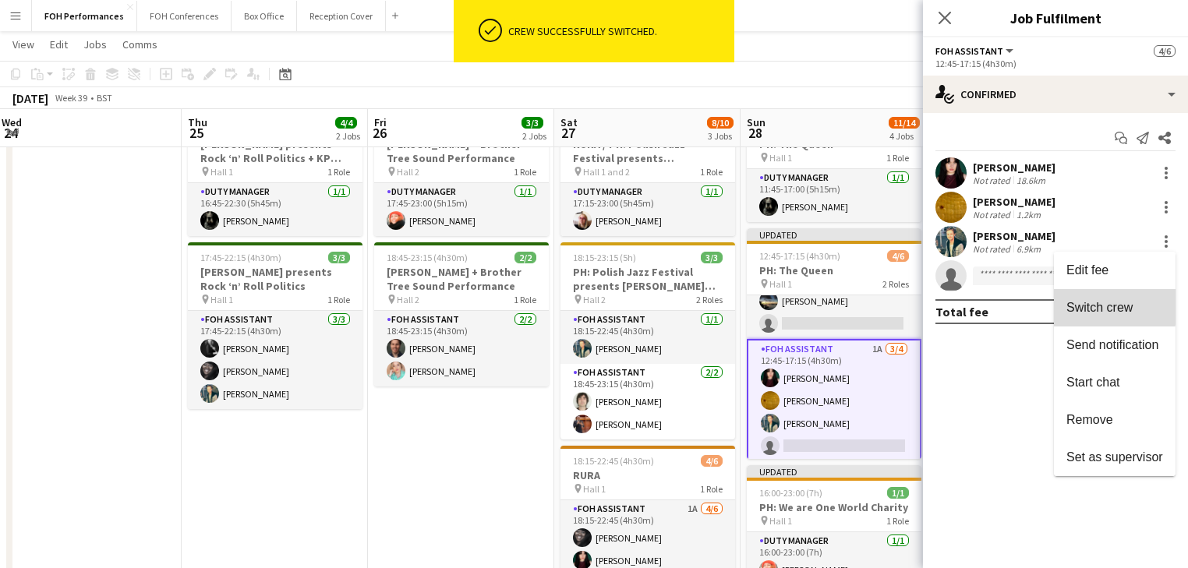
click at [1107, 306] on span "Switch crew" at bounding box center [1099, 307] width 66 height 13
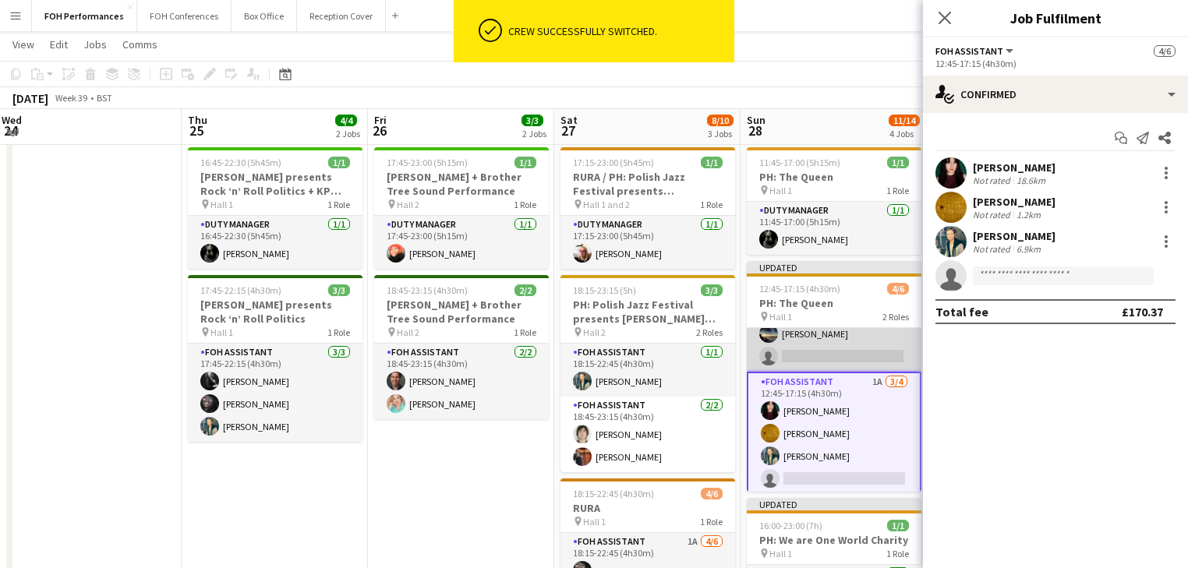
click at [844, 337] on app-card-role "FOH Assistant [DATE] 12:45-17:00 (4h15m) [PERSON_NAME] single-neutral-actions" at bounding box center [834, 334] width 175 height 76
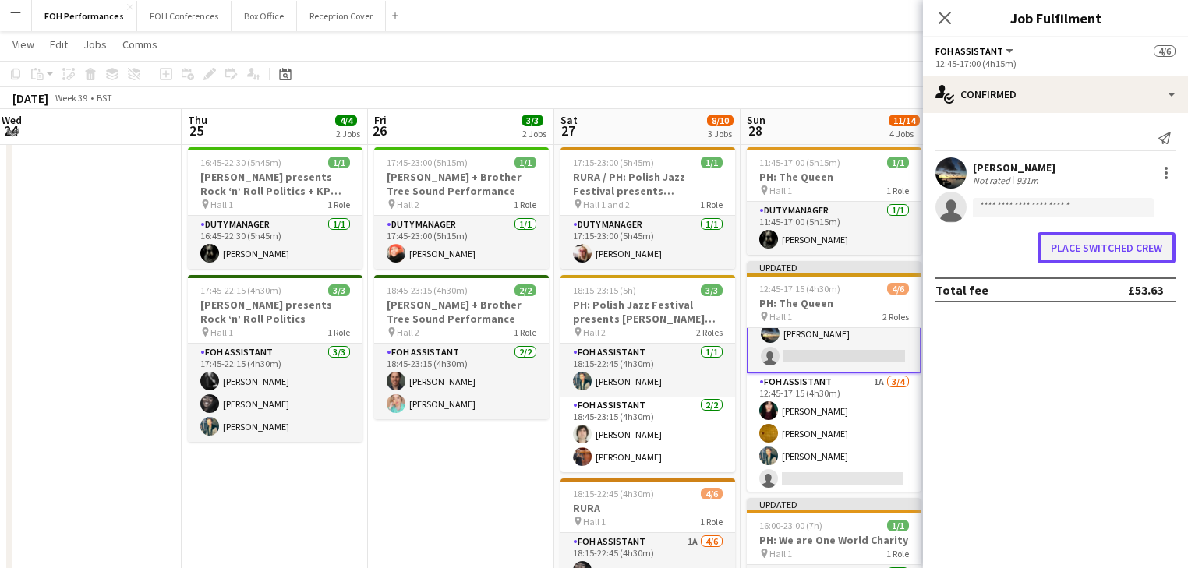
click at [1121, 249] on button "Place switched crew" at bounding box center [1106, 247] width 138 height 31
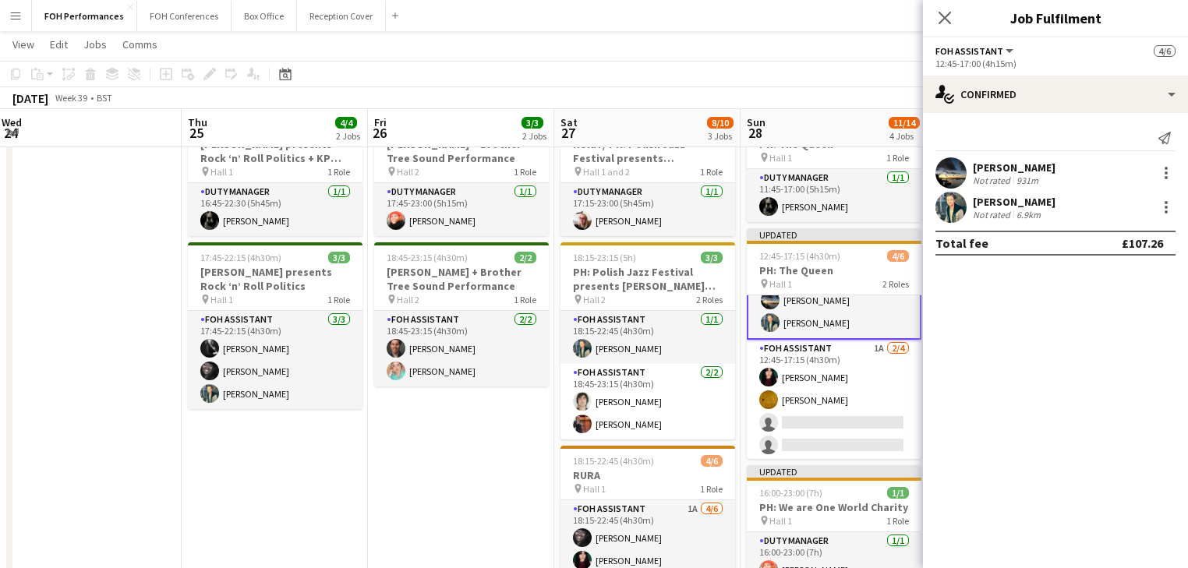
scroll to position [0, 0]
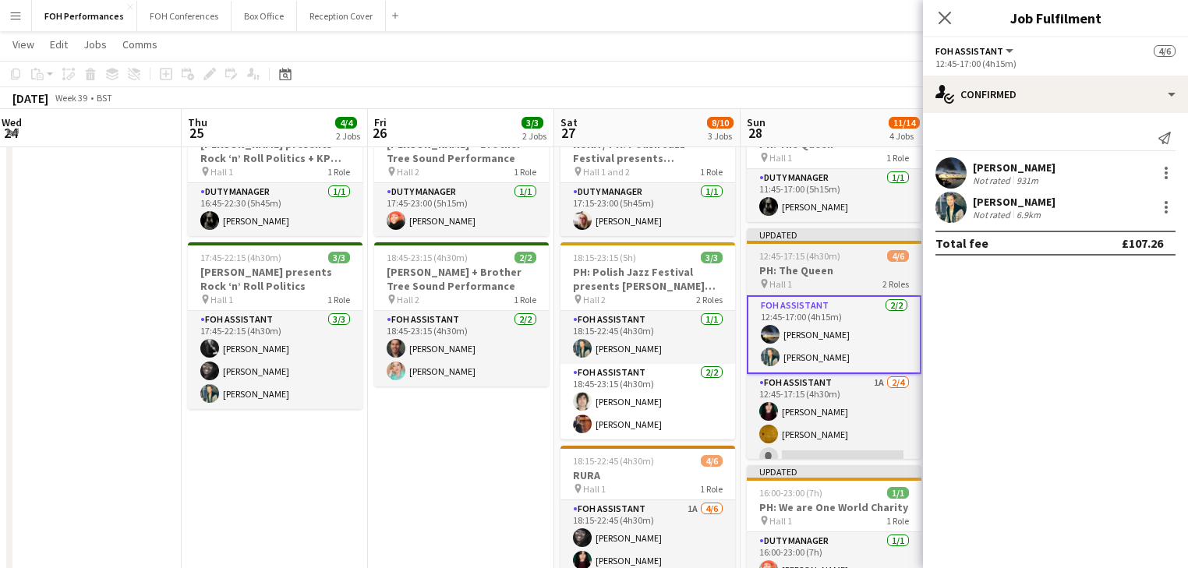
click at [805, 274] on h3 "PH: The Queen" at bounding box center [834, 270] width 175 height 14
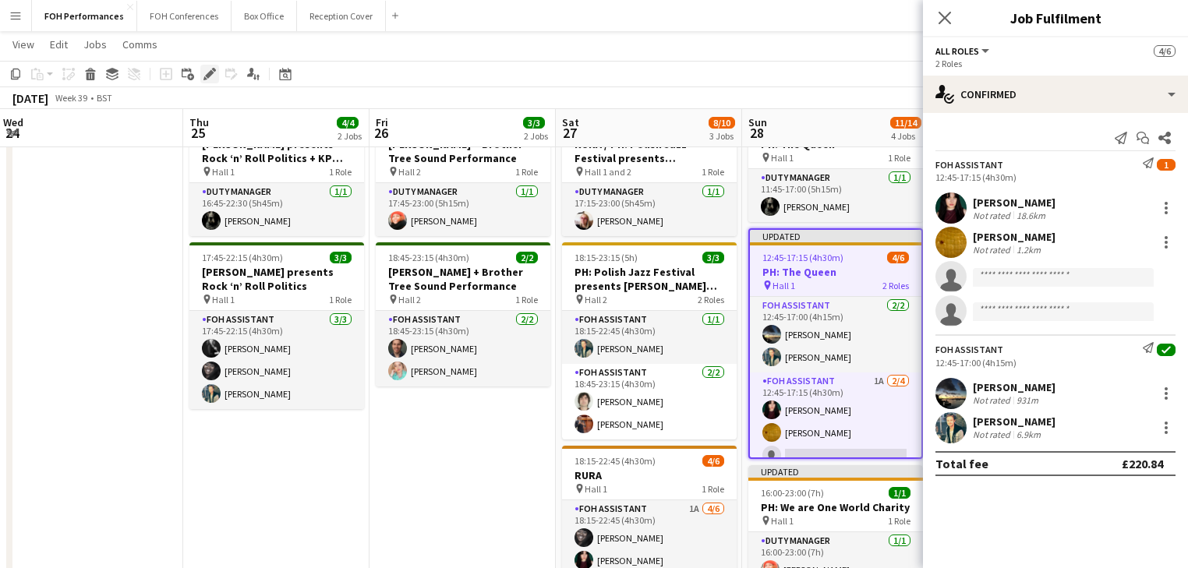
click at [210, 69] on icon "Edit" at bounding box center [209, 74] width 12 height 12
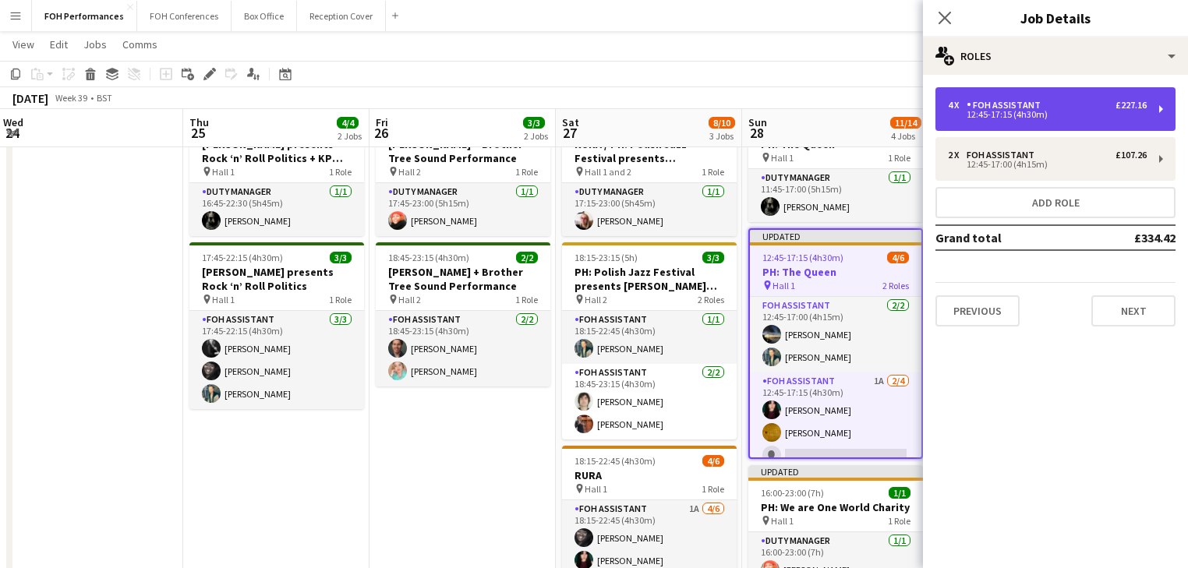
click at [1052, 115] on div "12:45-17:15 (4h30m)" at bounding box center [1047, 115] width 199 height 8
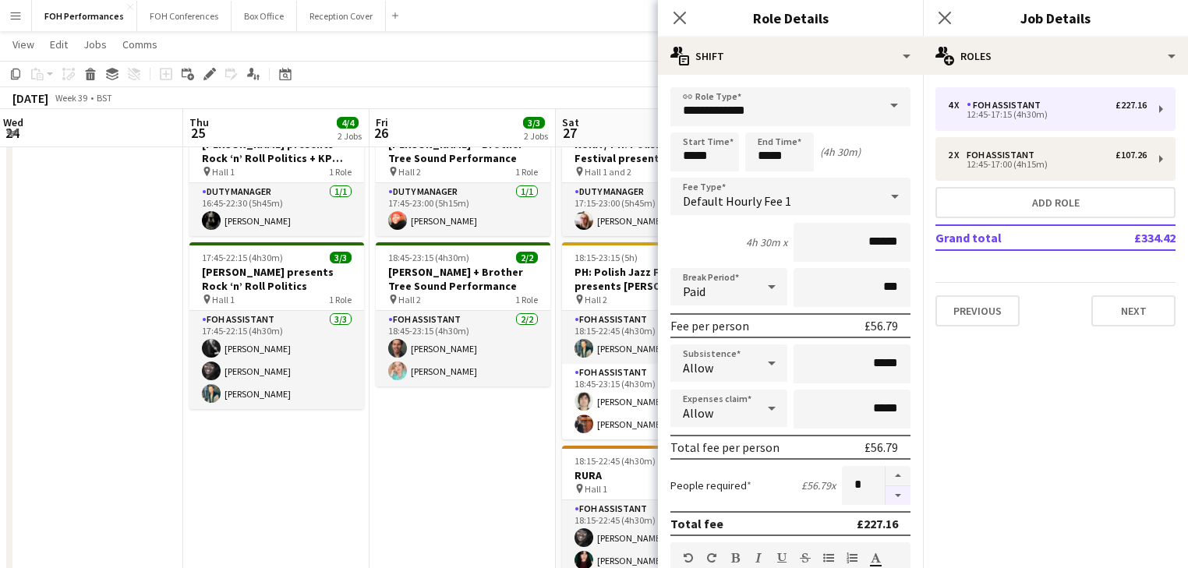
click at [892, 493] on button "button" at bounding box center [897, 495] width 25 height 19
type input "*"
click at [433, 468] on app-date-cell "17:45-23:00 (5h15m) 1/1 [PERSON_NAME] + Brother Tree Sound Performance pin Hall…" at bounding box center [462, 491] width 186 height 766
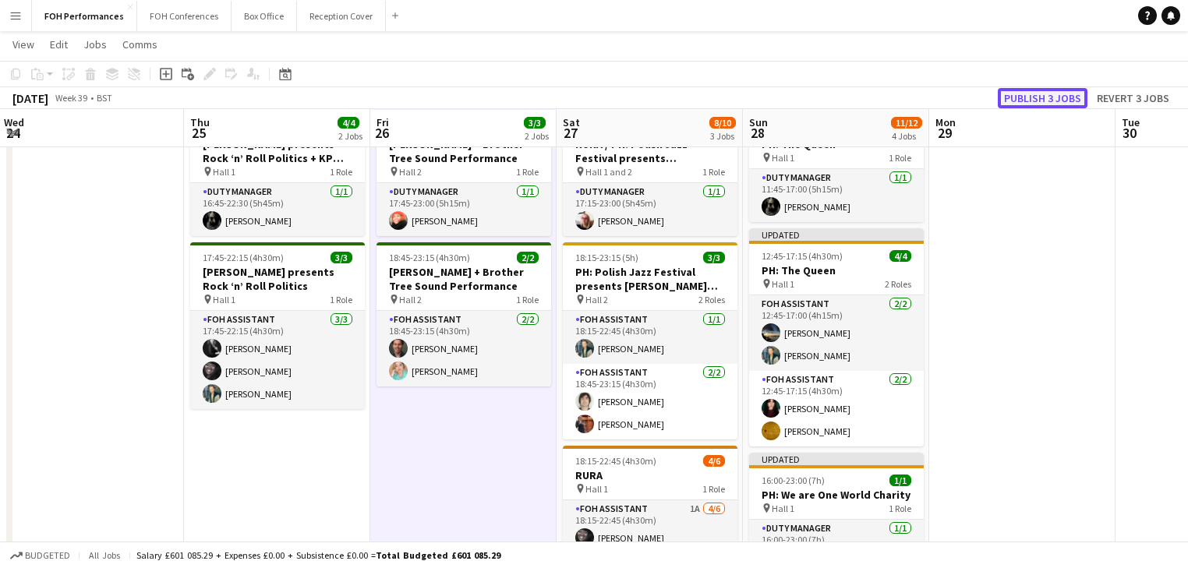
click at [1035, 94] on button "Publish 3 jobs" at bounding box center [1043, 98] width 90 height 20
